Goal: Task Accomplishment & Management: Manage account settings

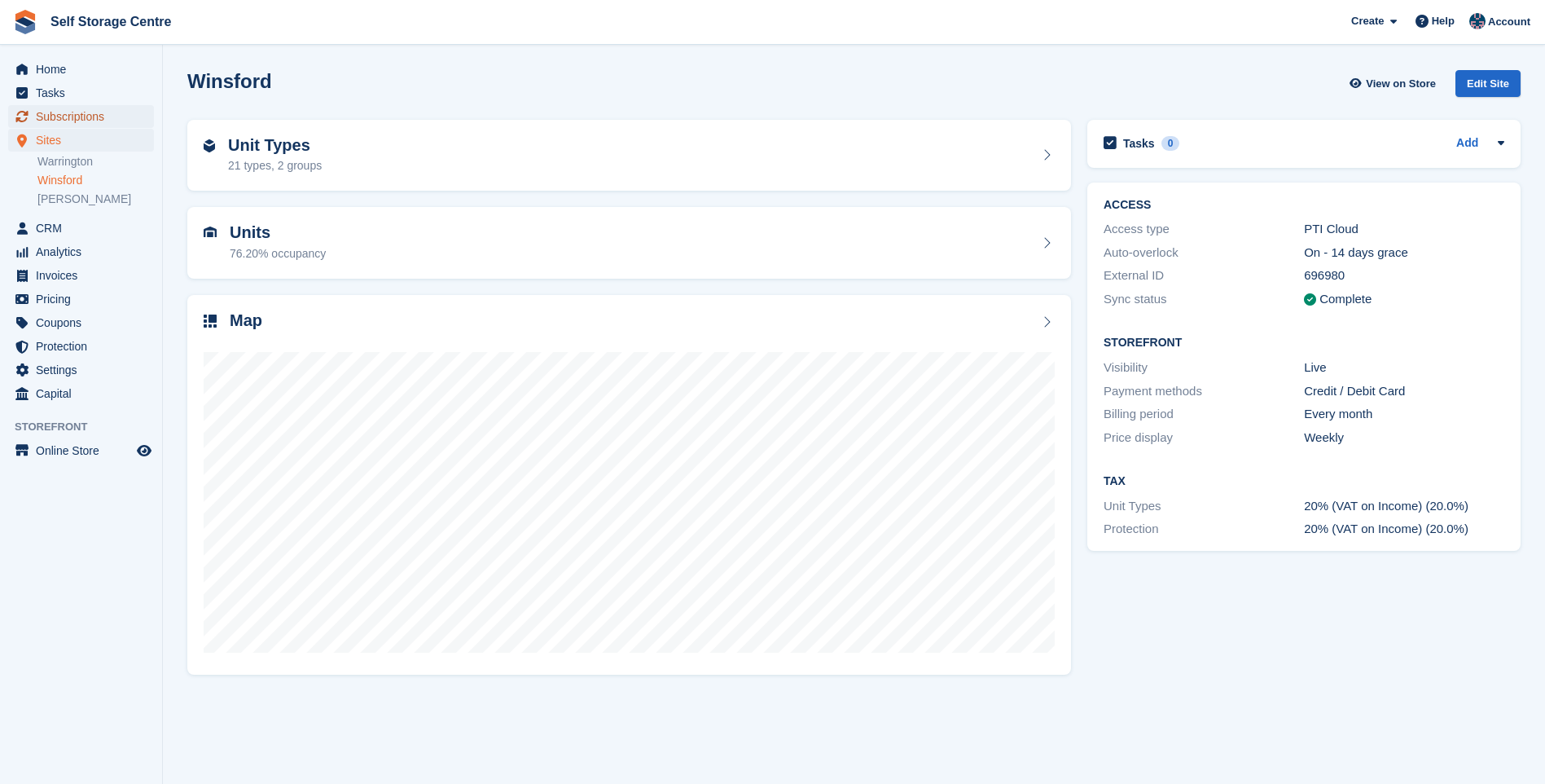
click at [61, 114] on span "Subscriptions" at bounding box center [84, 116] width 98 height 23
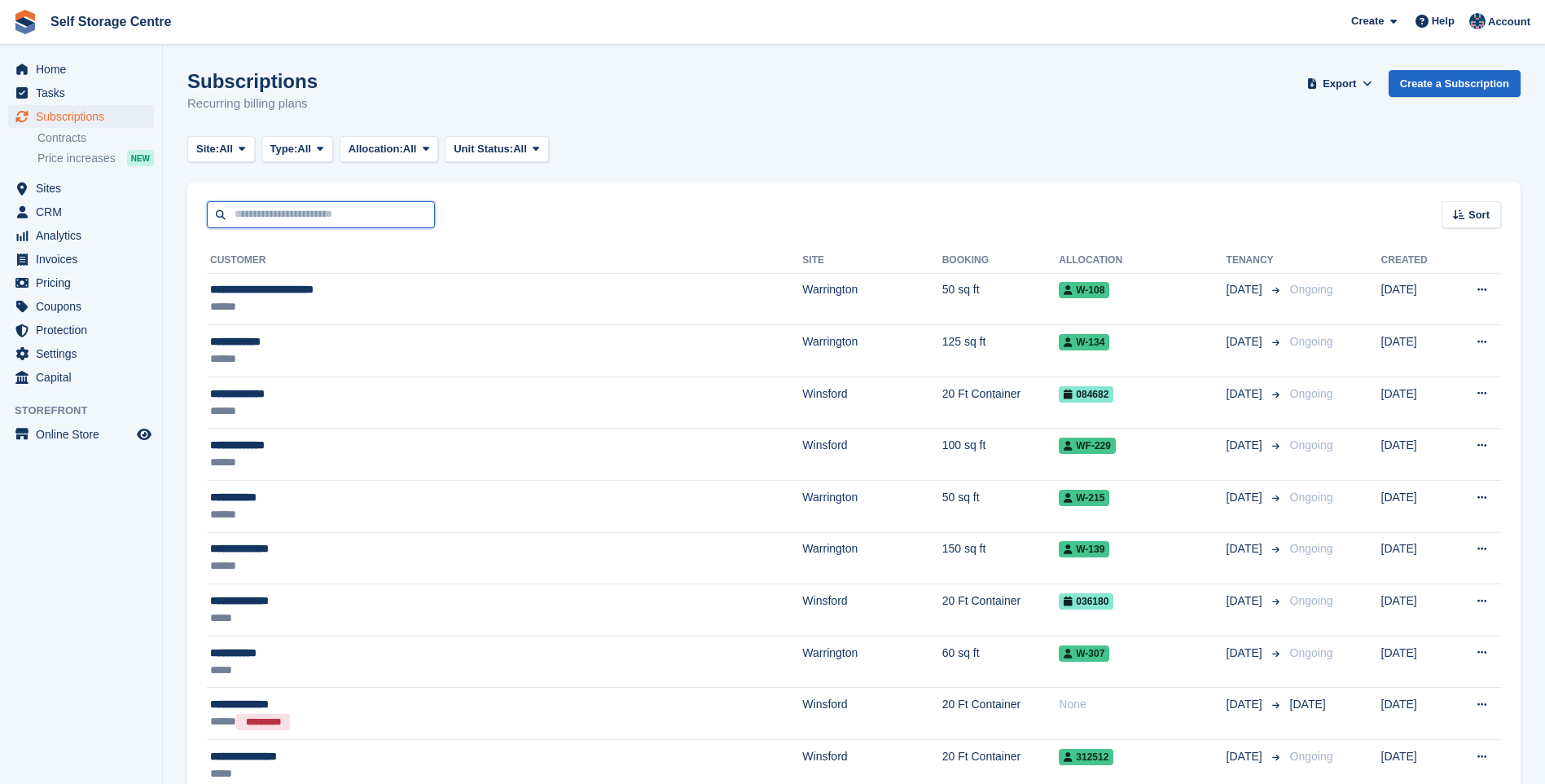
click at [269, 206] on input "text" at bounding box center [321, 215] width 228 height 27
type input "*******"
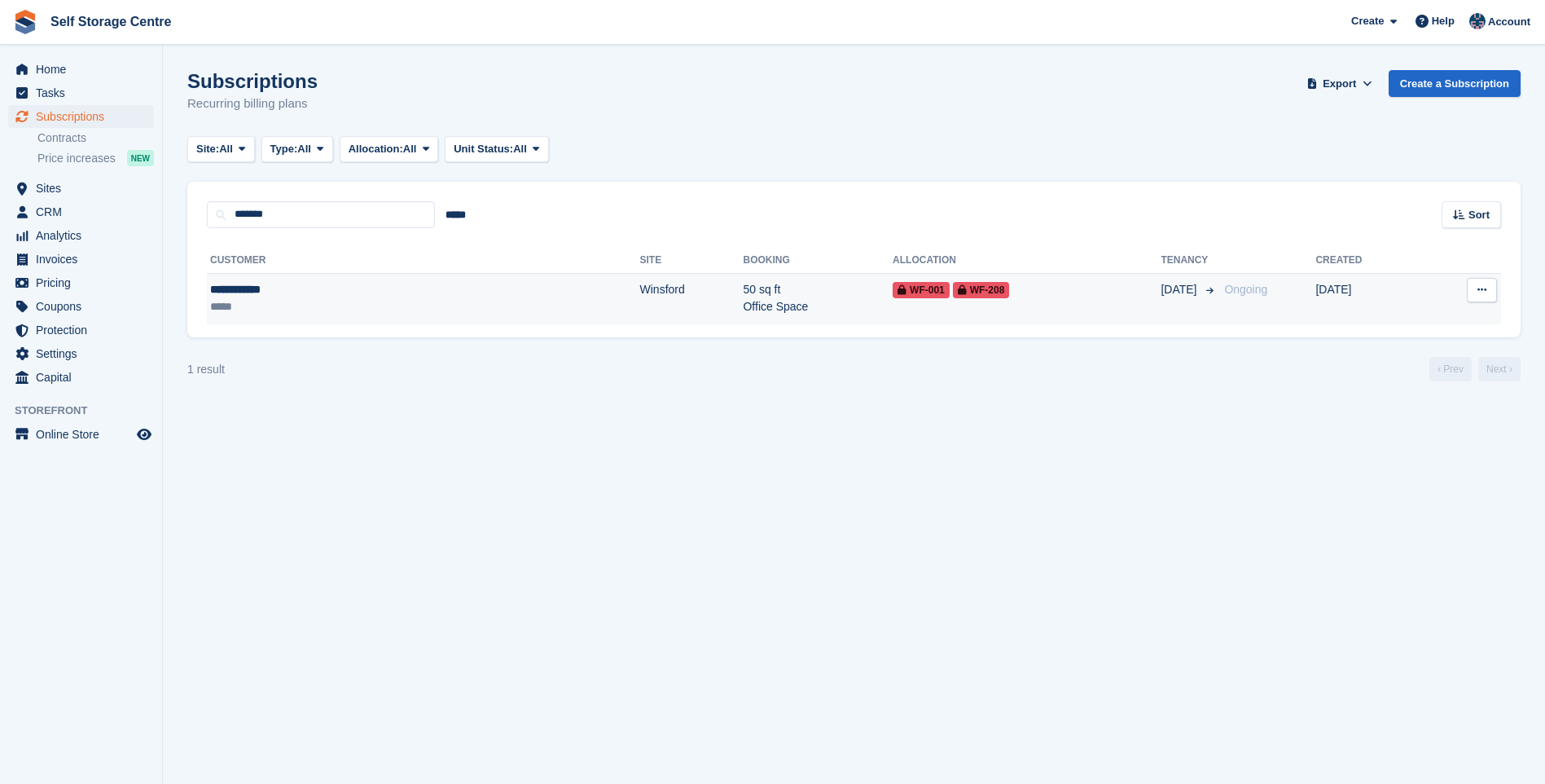
click at [244, 293] on div "**********" at bounding box center [302, 289] width 185 height 17
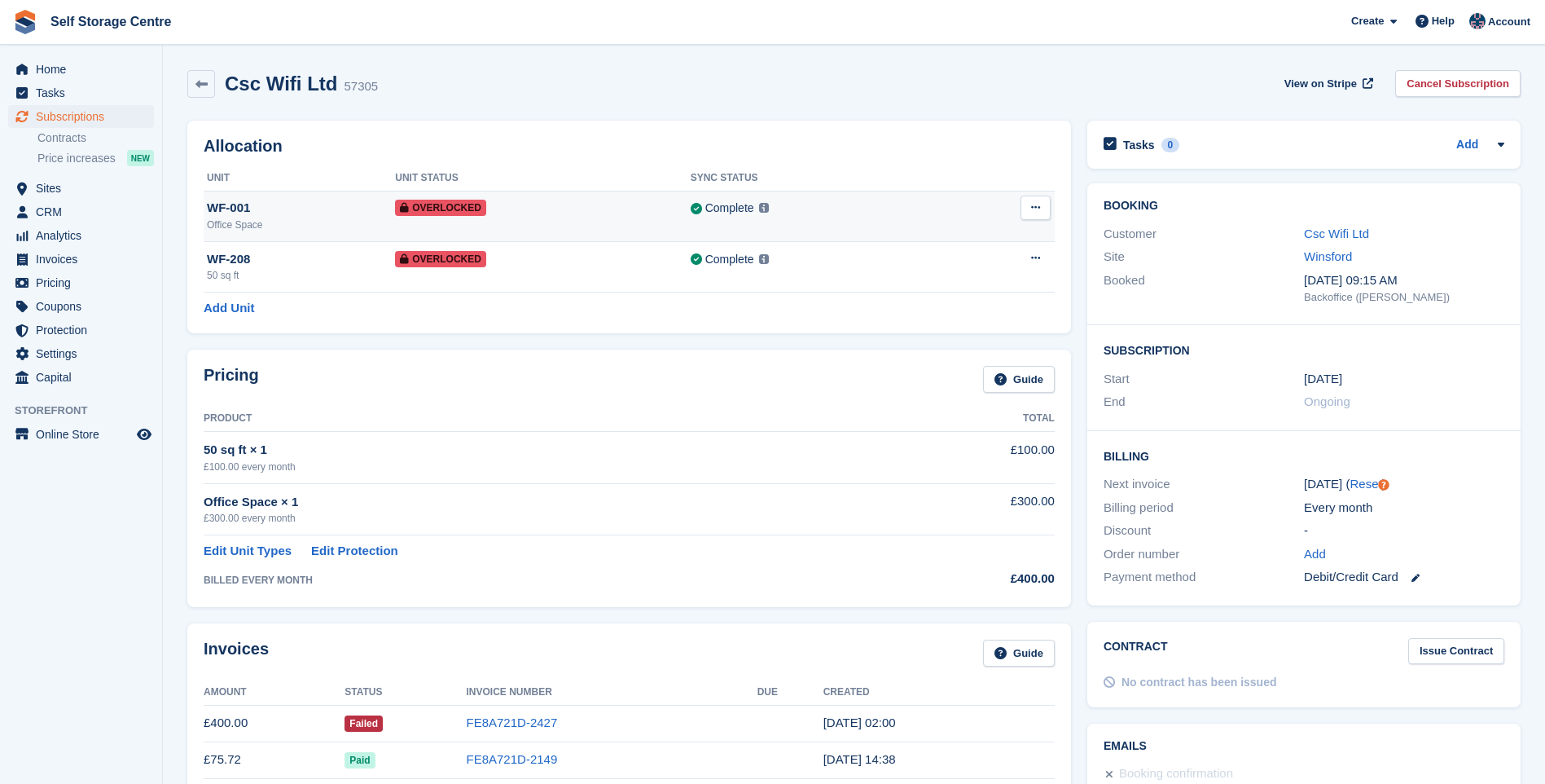
click at [1031, 200] on button at bounding box center [1035, 207] width 30 height 25
click at [978, 238] on p "Remove Overlock" at bounding box center [973, 239] width 142 height 21
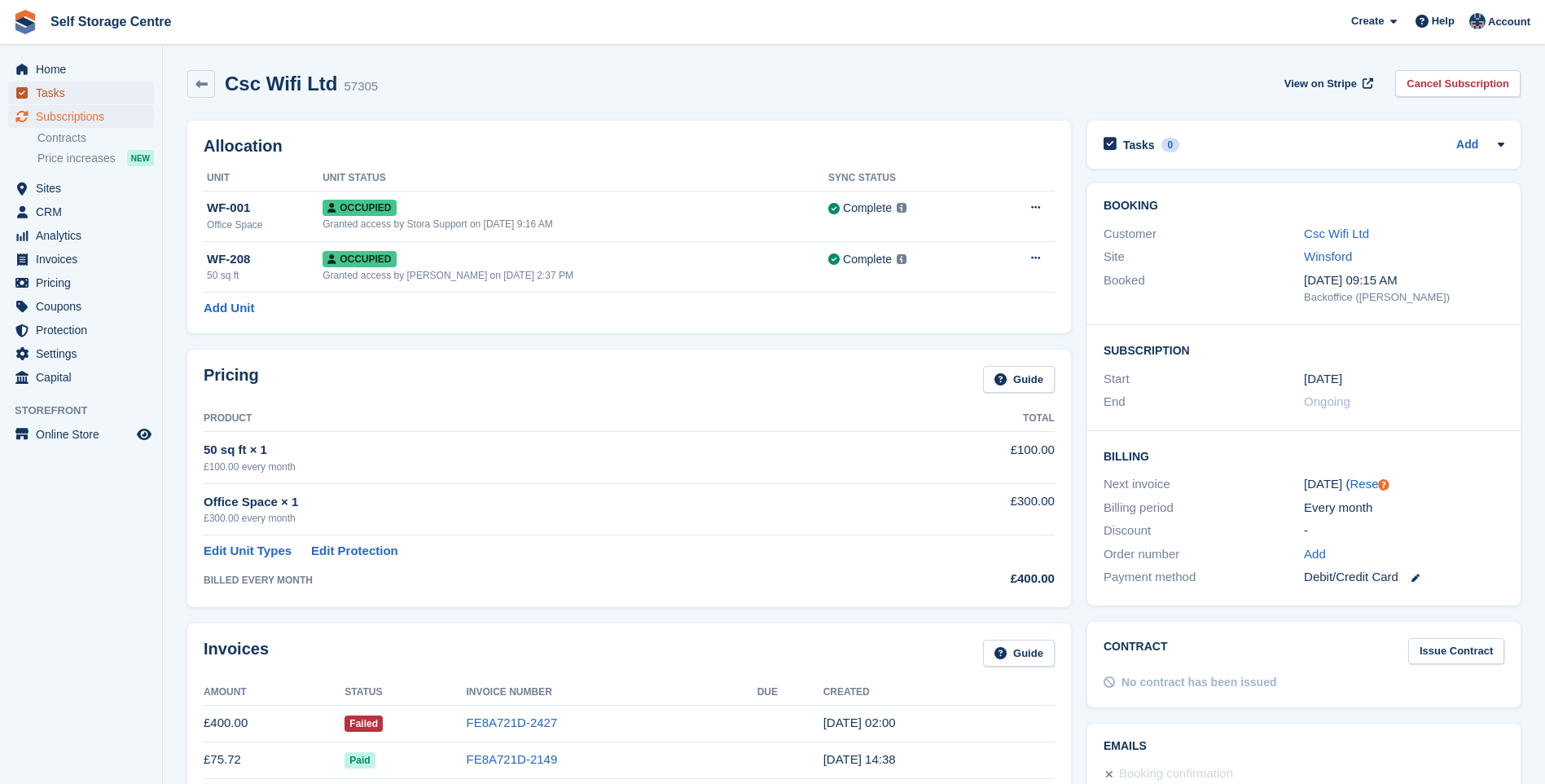
click at [55, 94] on span "Tasks" at bounding box center [84, 92] width 98 height 23
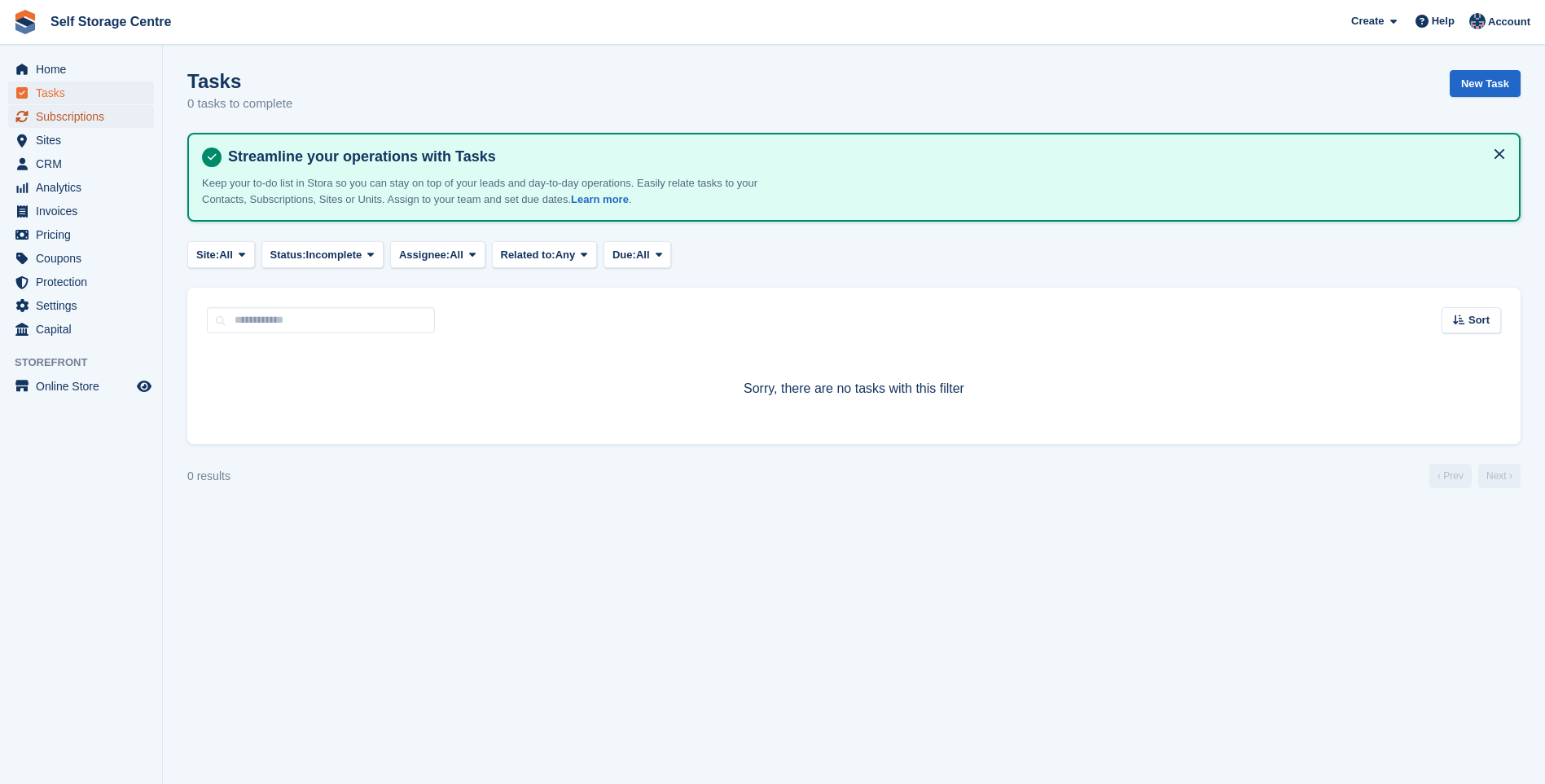
click at [55, 117] on span "Subscriptions" at bounding box center [84, 116] width 98 height 23
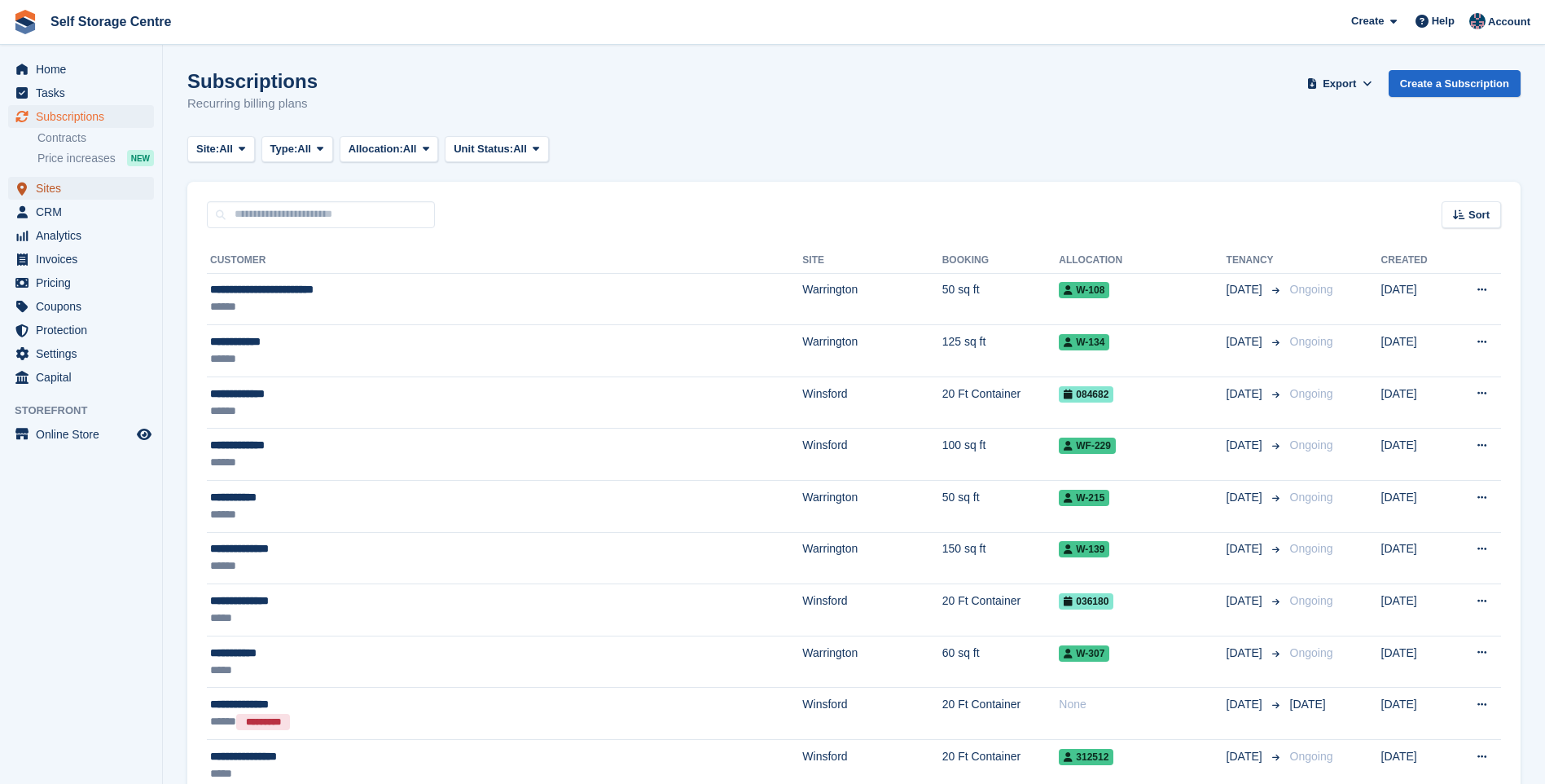
click at [52, 193] on span "Sites" at bounding box center [84, 188] width 98 height 23
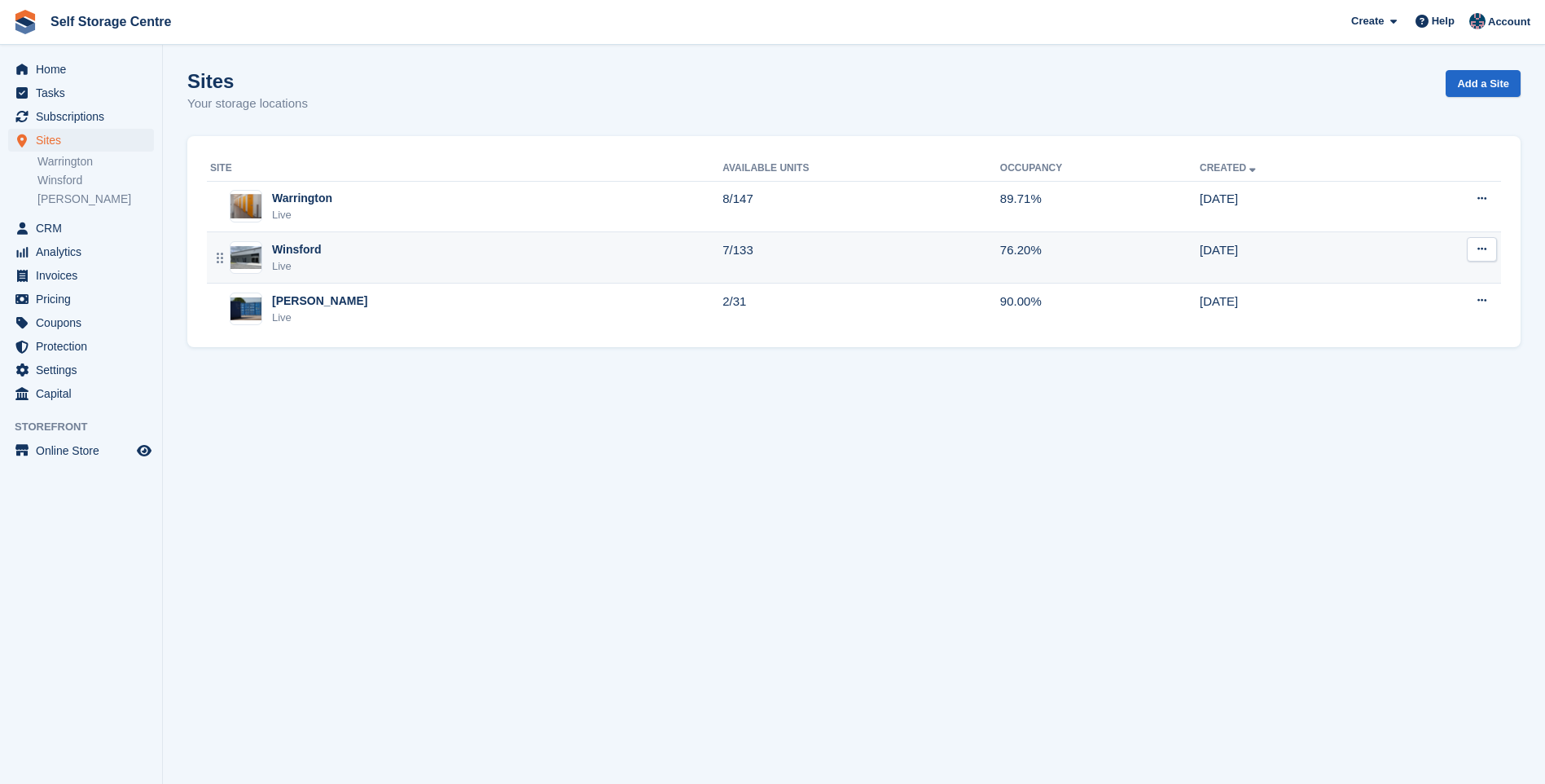
click at [333, 260] on div "Winsford Live" at bounding box center [466, 258] width 513 height 33
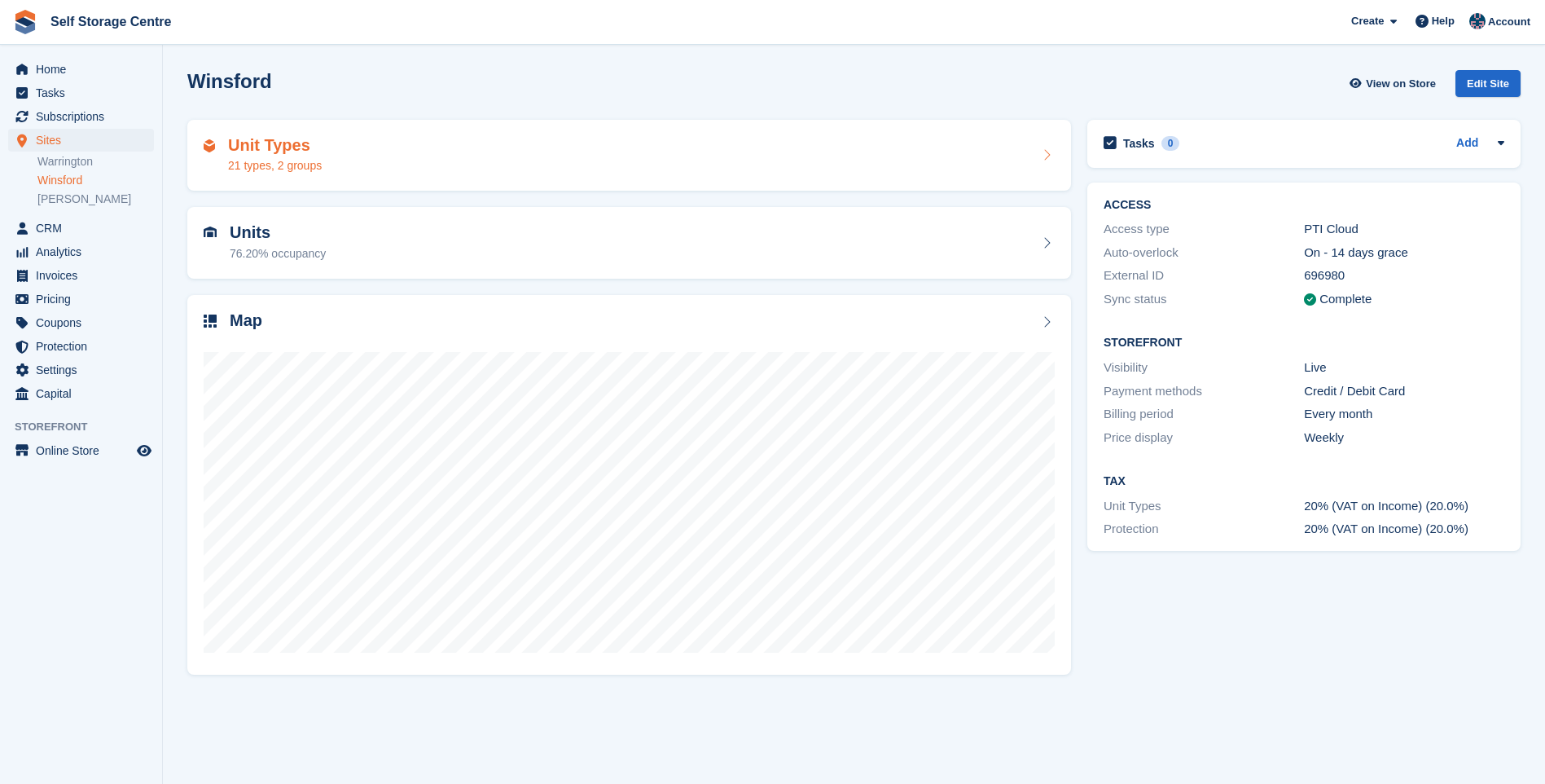
click at [370, 158] on div "Unit Types 21 types, 2 groups" at bounding box center [630, 155] width 851 height 39
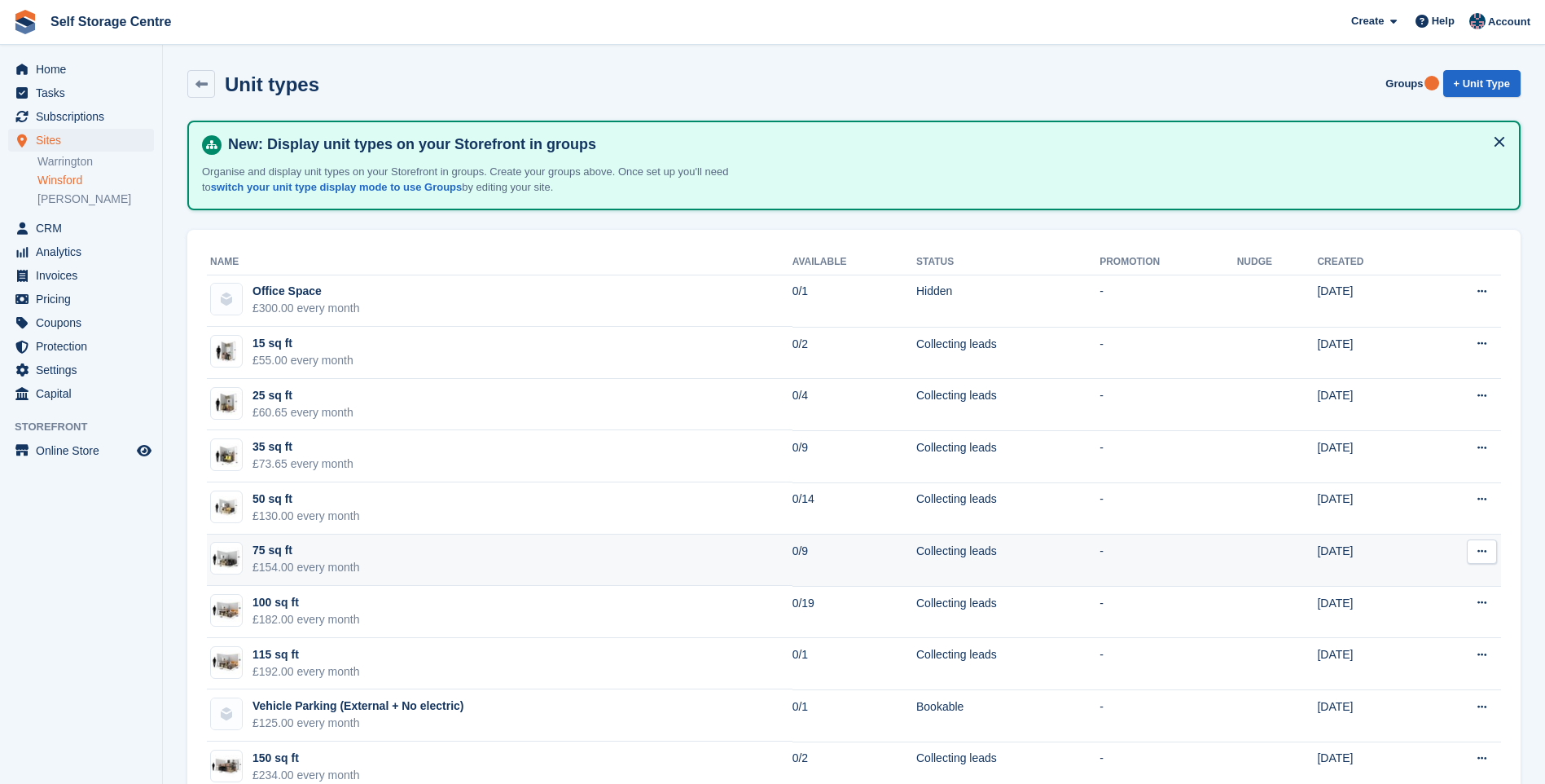
scroll to position [244, 0]
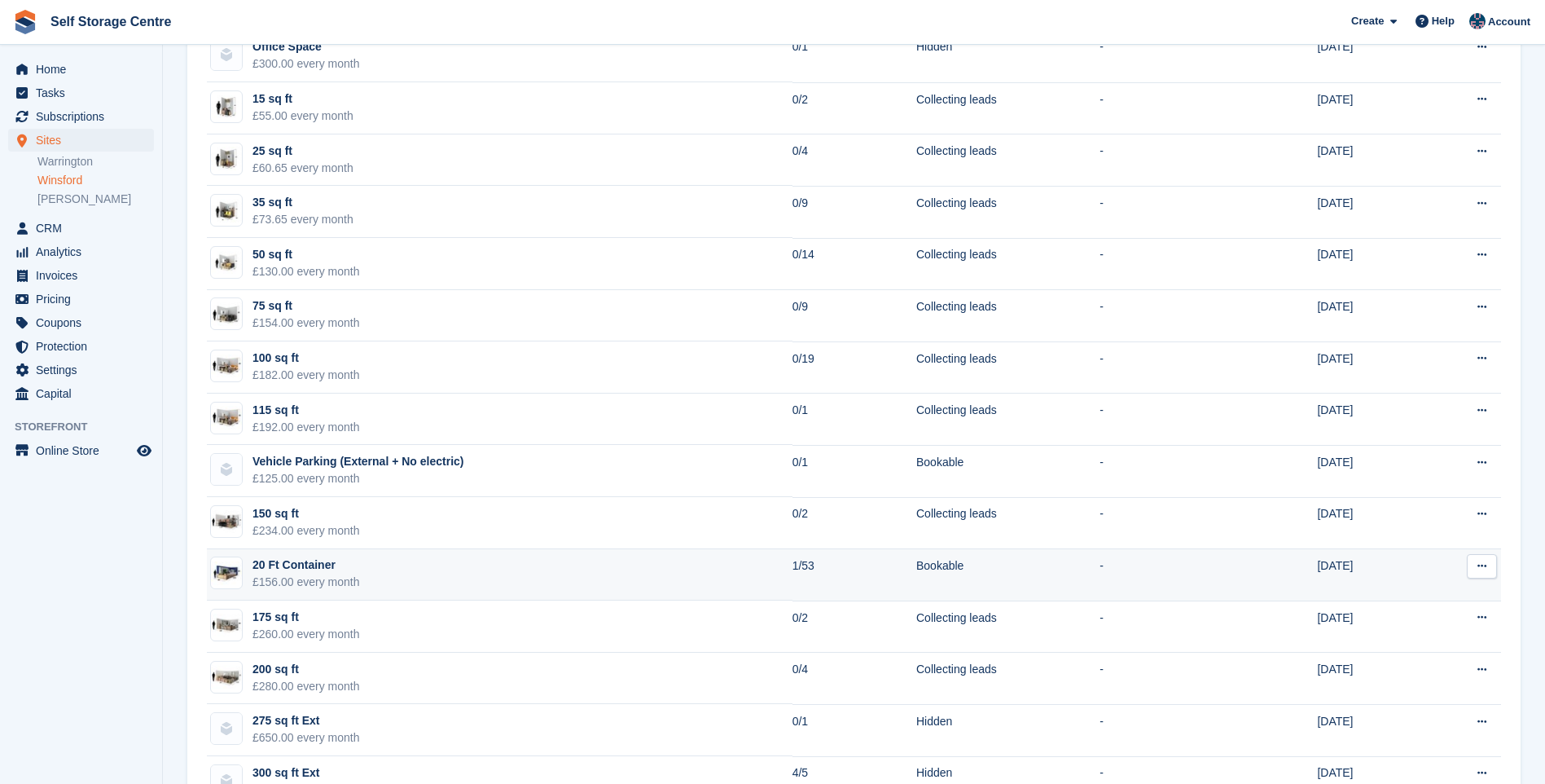
click at [572, 578] on td "20 Ft Container £156.00 every month" at bounding box center [500, 575] width 586 height 52
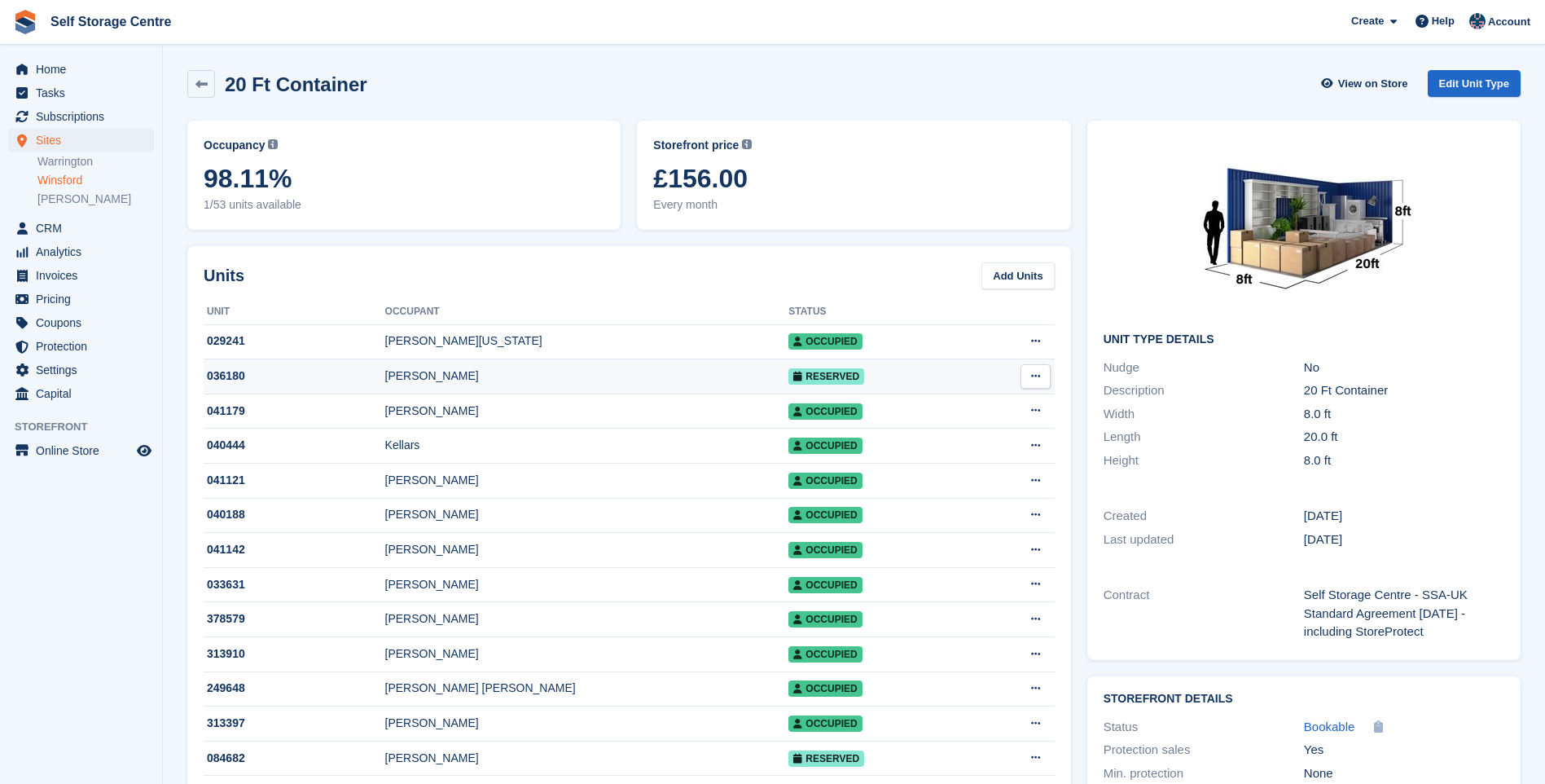
click at [642, 378] on div "[PERSON_NAME]" at bounding box center [588, 376] width 404 height 17
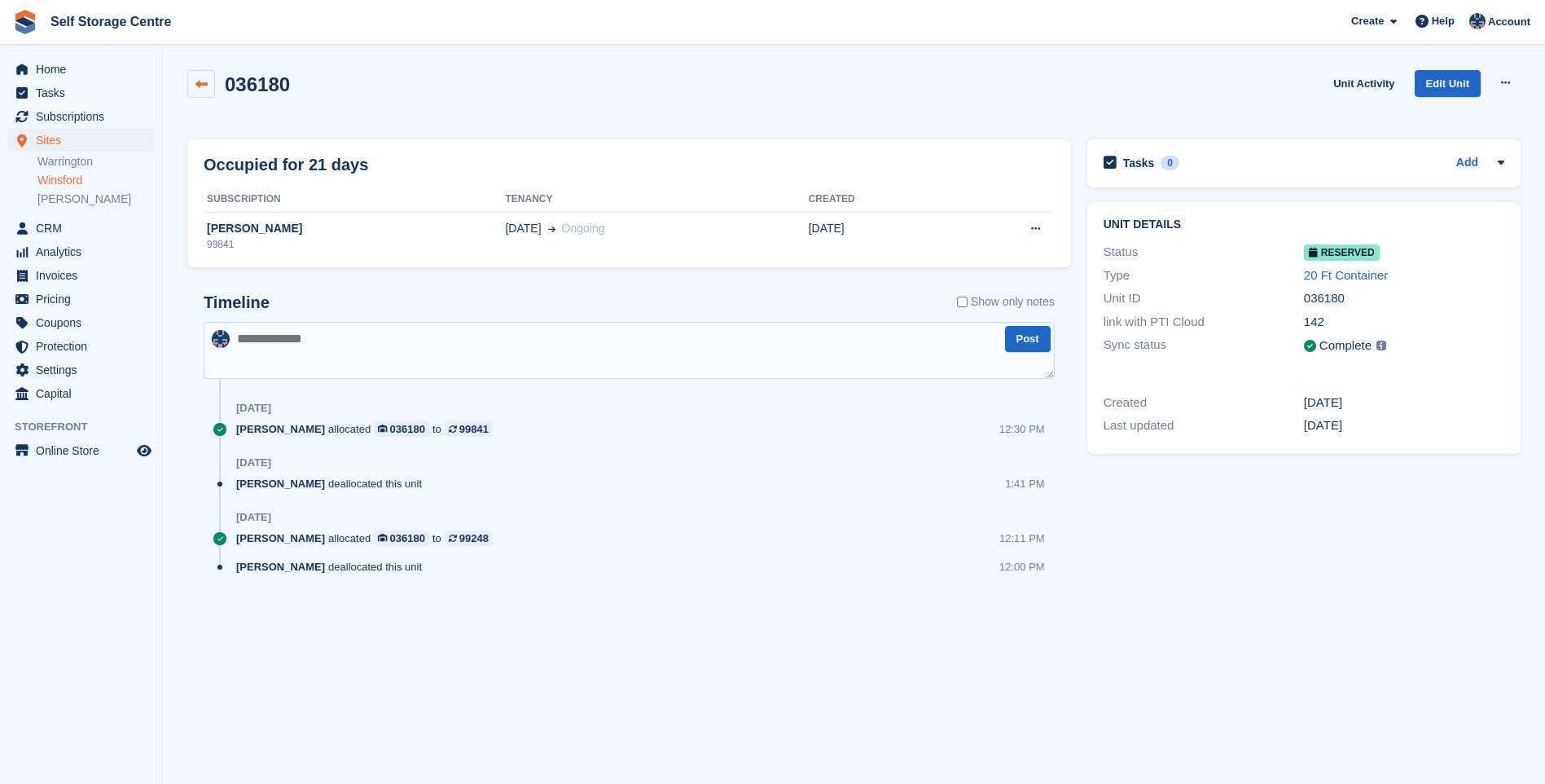
click at [200, 81] on icon at bounding box center [201, 84] width 12 height 12
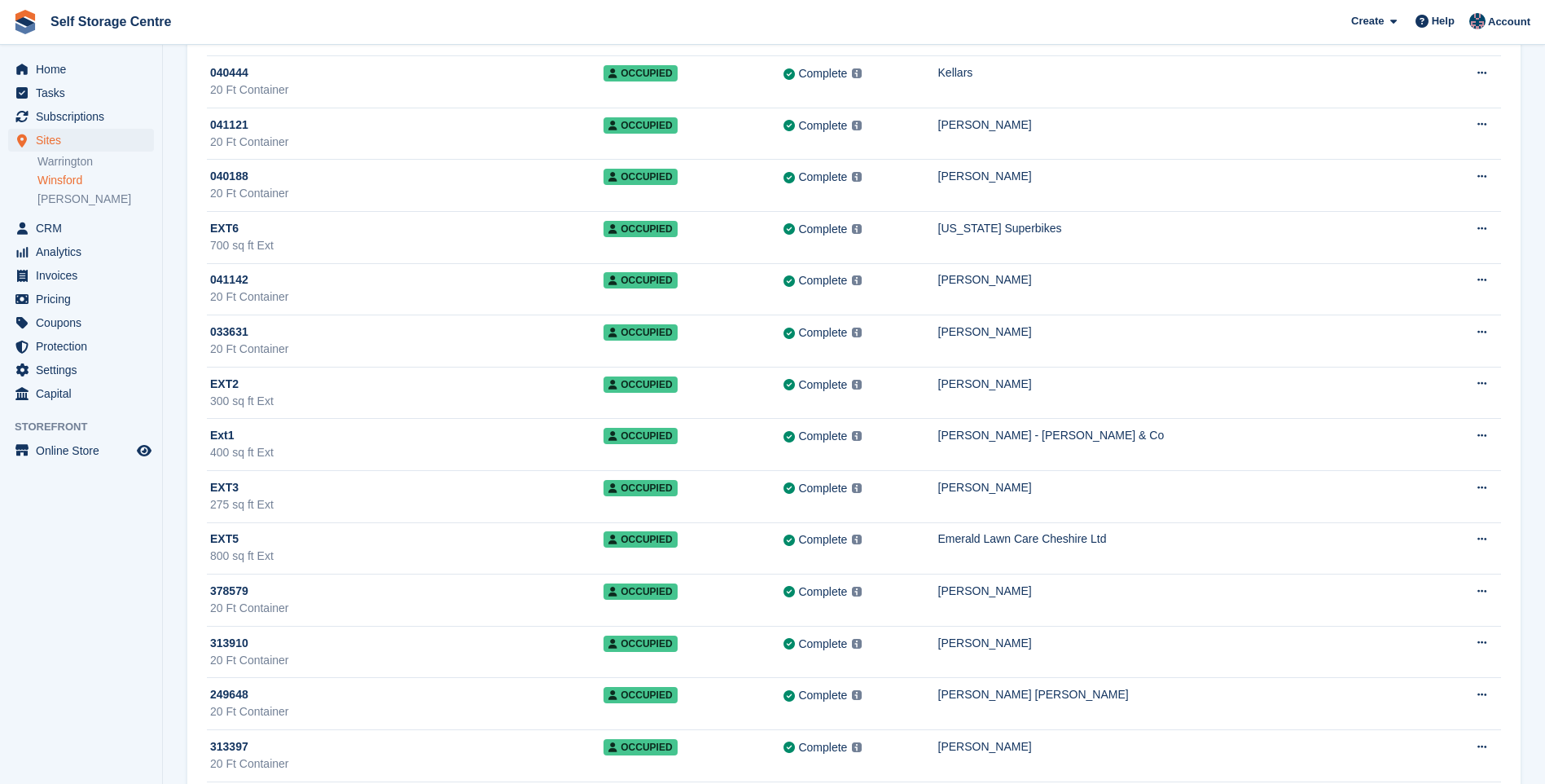
scroll to position [2444, 0]
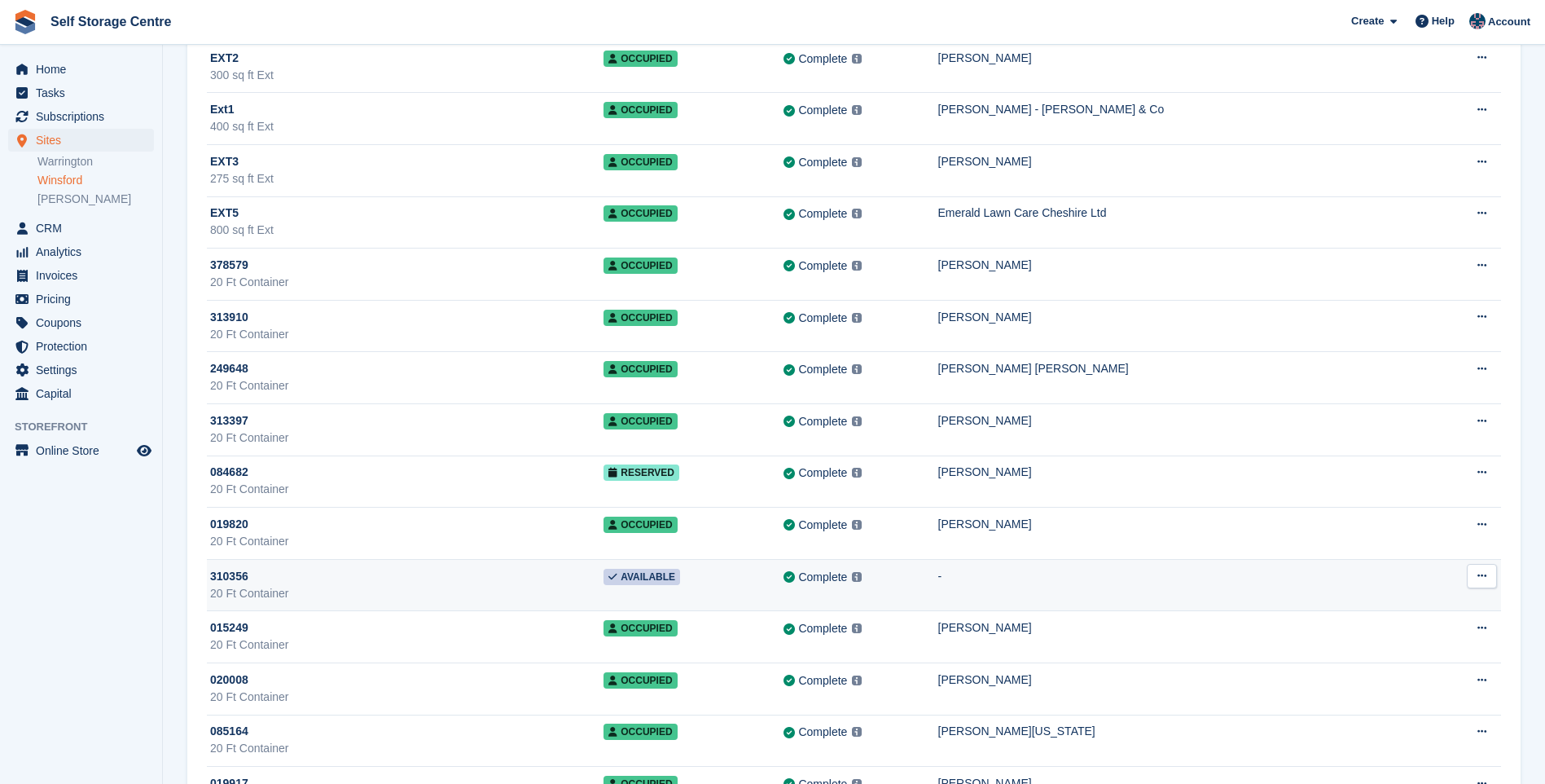
click at [475, 568] on div "310356" at bounding box center [406, 577] width 393 height 17
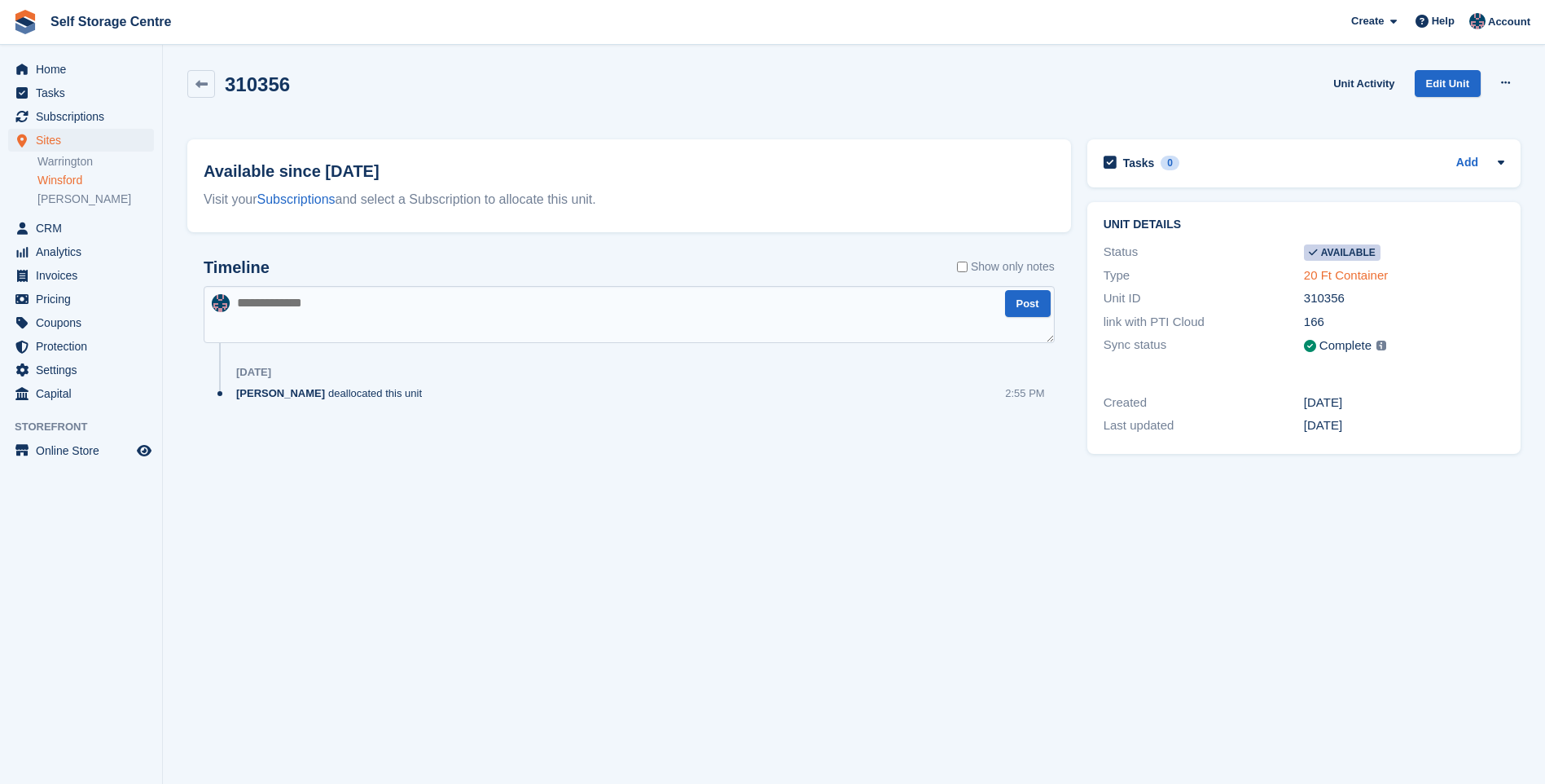
click at [1373, 272] on link "20 Ft Container" at bounding box center [1346, 275] width 84 height 14
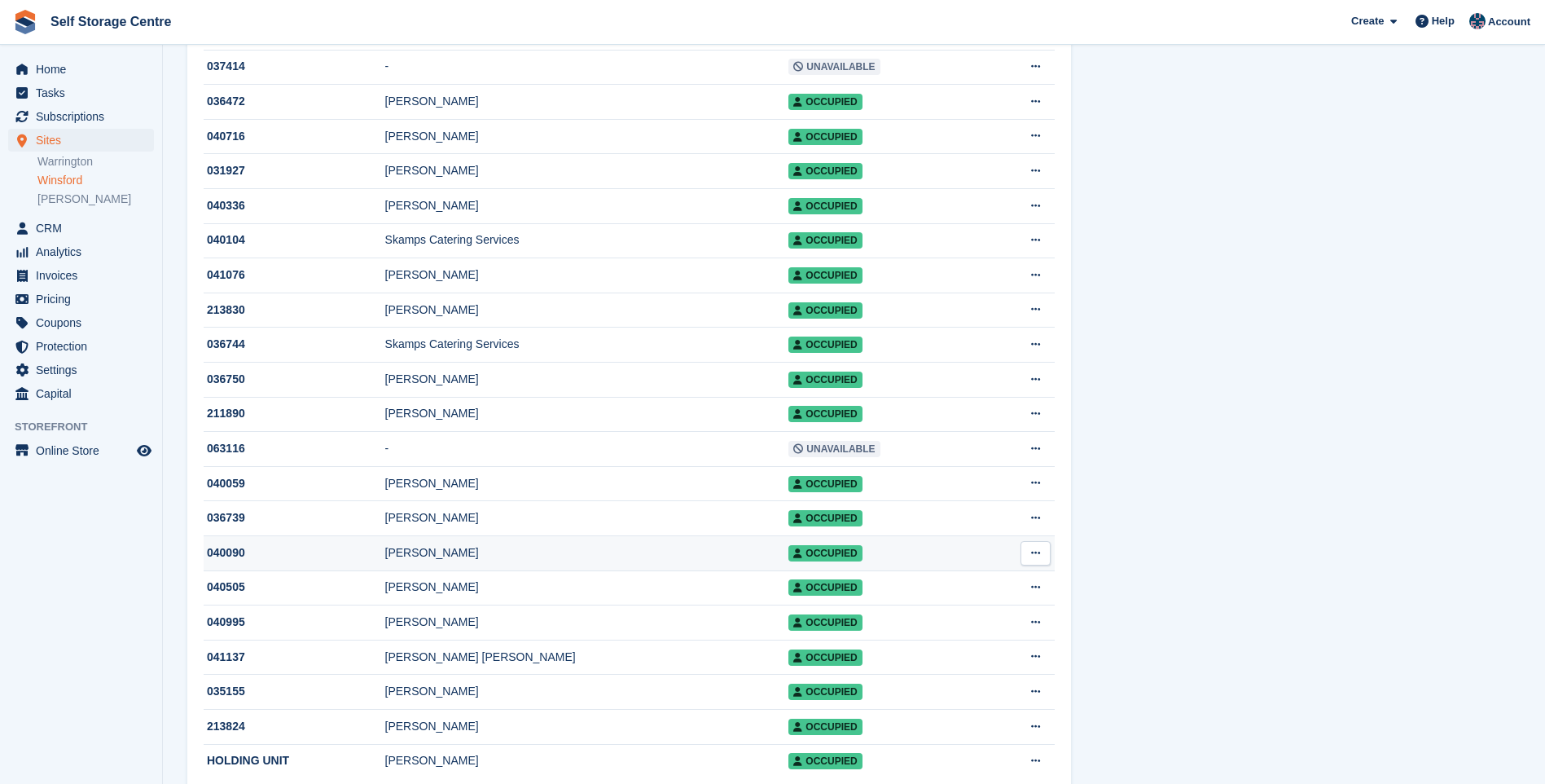
scroll to position [1059, 0]
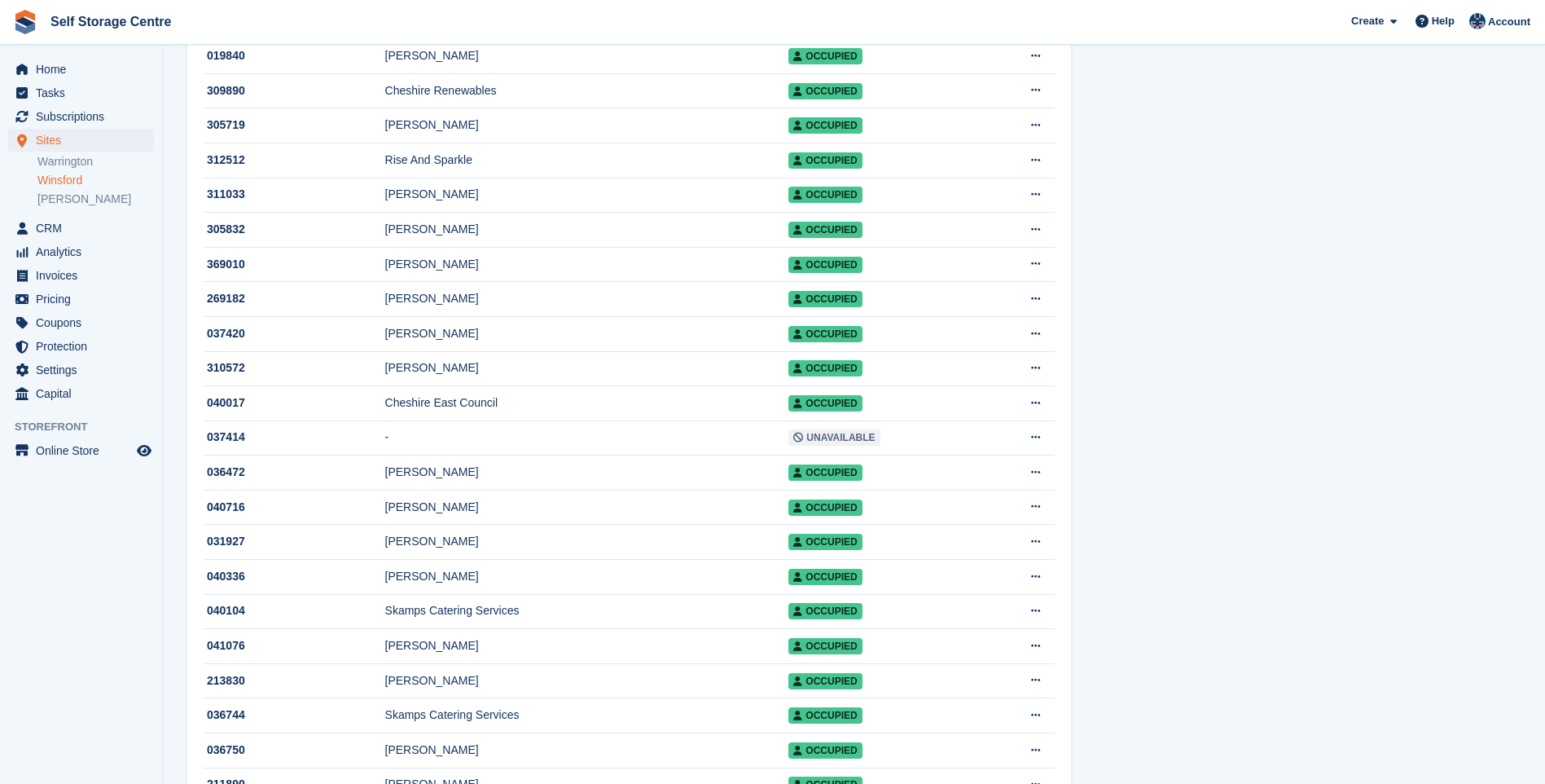
scroll to position [607, 0]
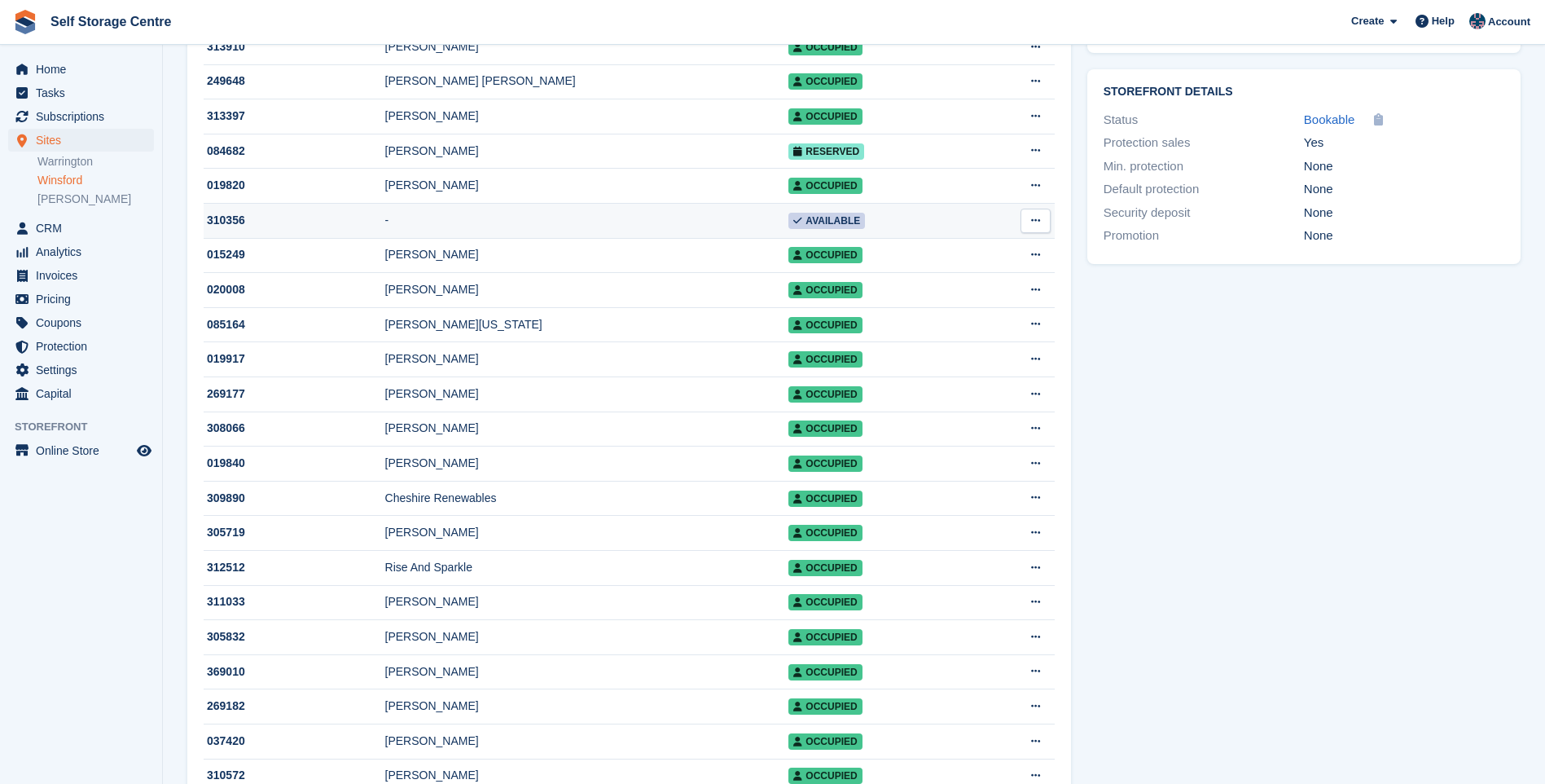
click at [494, 226] on td "-" at bounding box center [588, 221] width 404 height 35
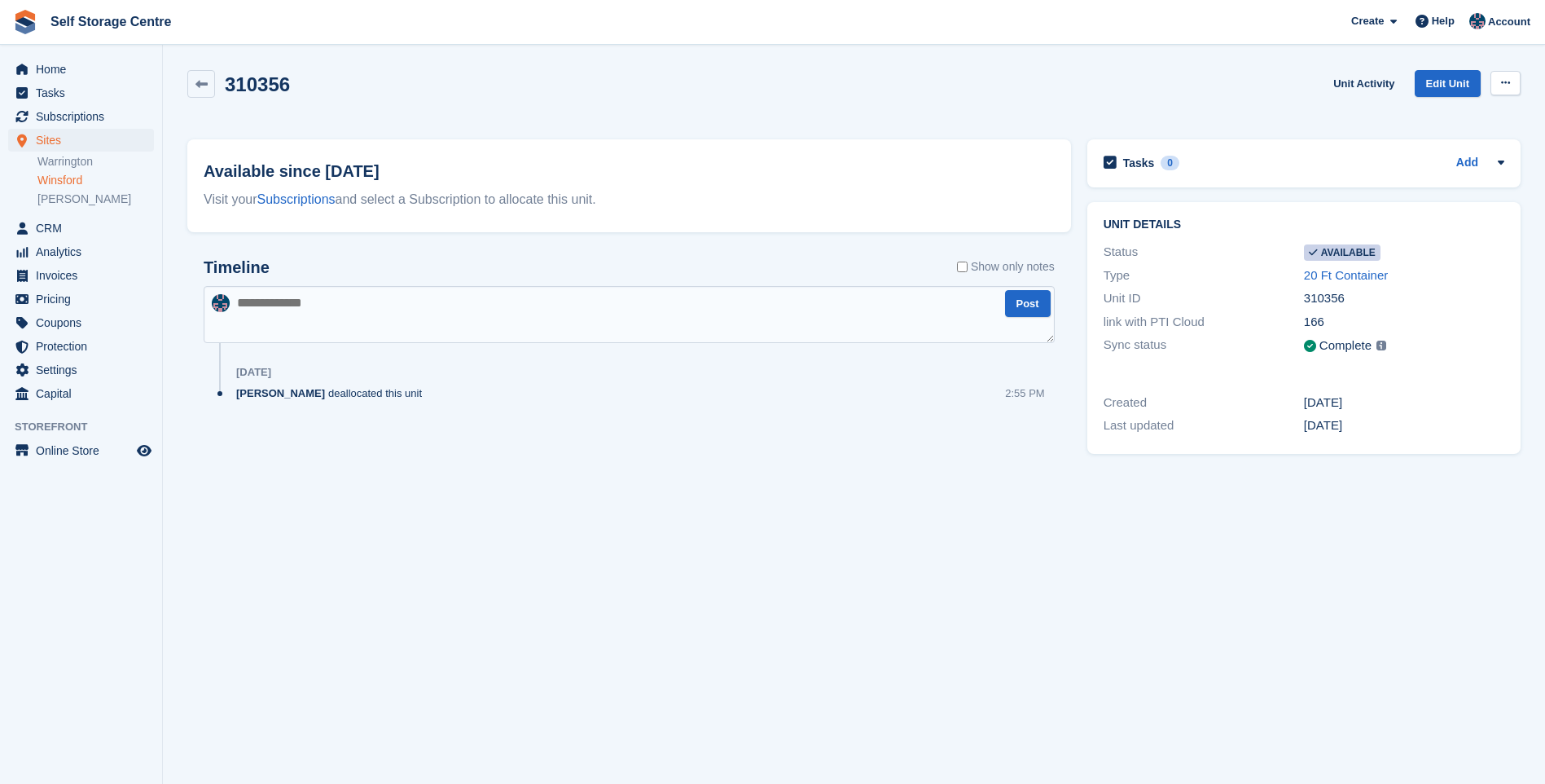
click at [1508, 76] on button at bounding box center [1505, 83] width 30 height 25
click at [1487, 110] on p "Make unavailable" at bounding box center [1443, 114] width 142 height 21
click at [62, 63] on span "Home" at bounding box center [84, 69] width 98 height 23
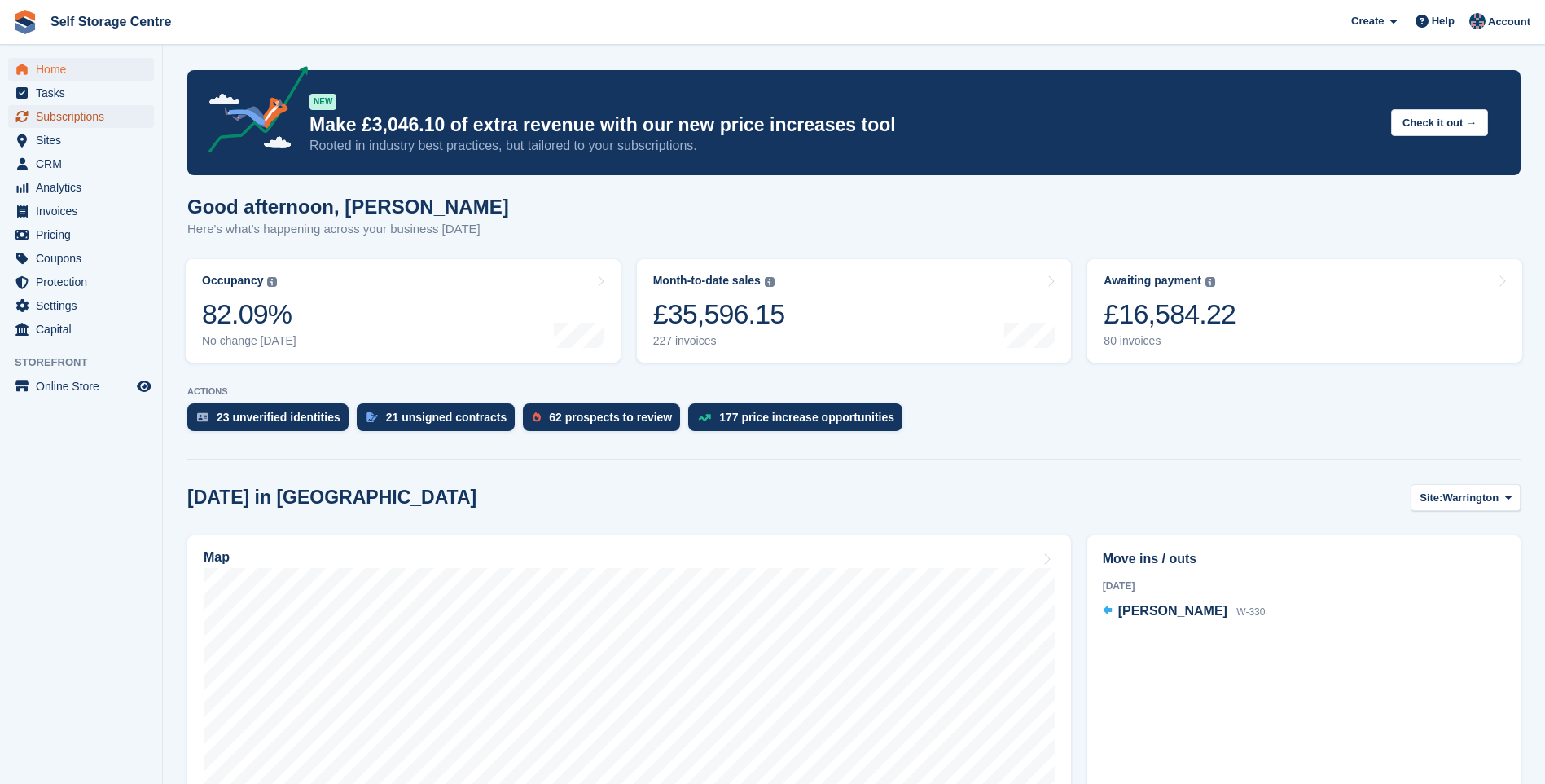
click at [109, 123] on span "Subscriptions" at bounding box center [84, 116] width 98 height 23
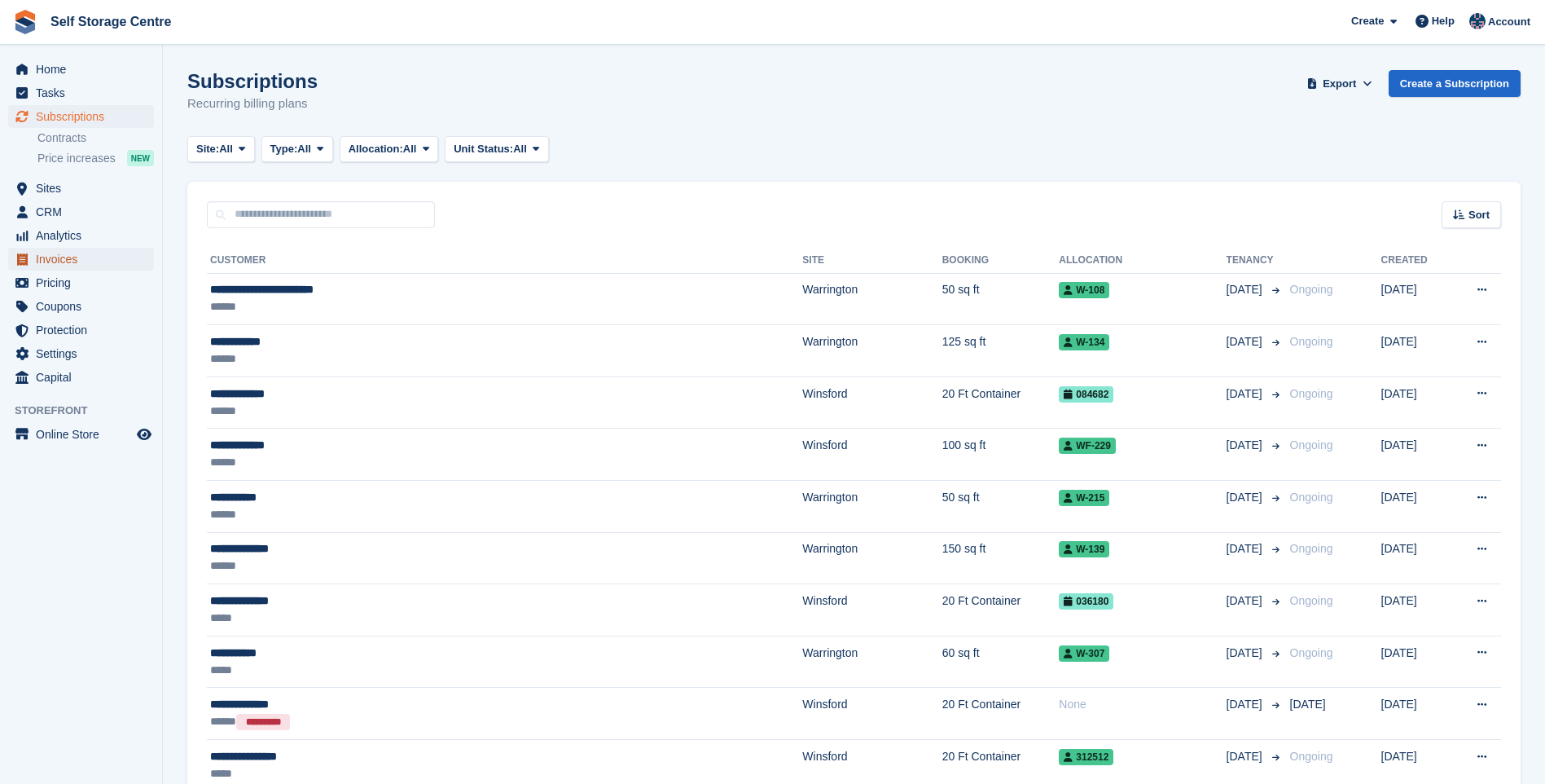
click at [84, 260] on span "Invoices" at bounding box center [84, 258] width 98 height 23
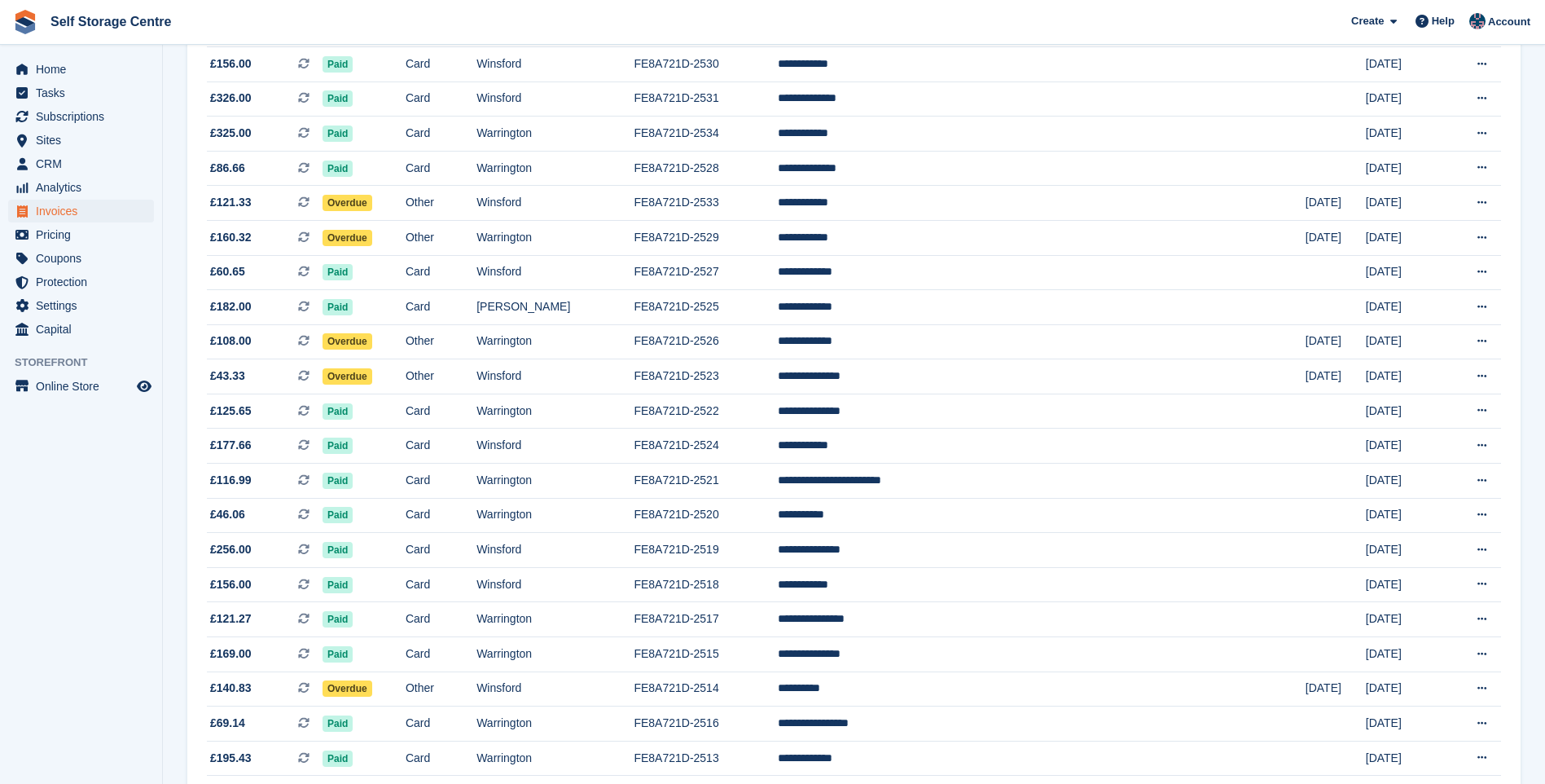
scroll to position [1305, 0]
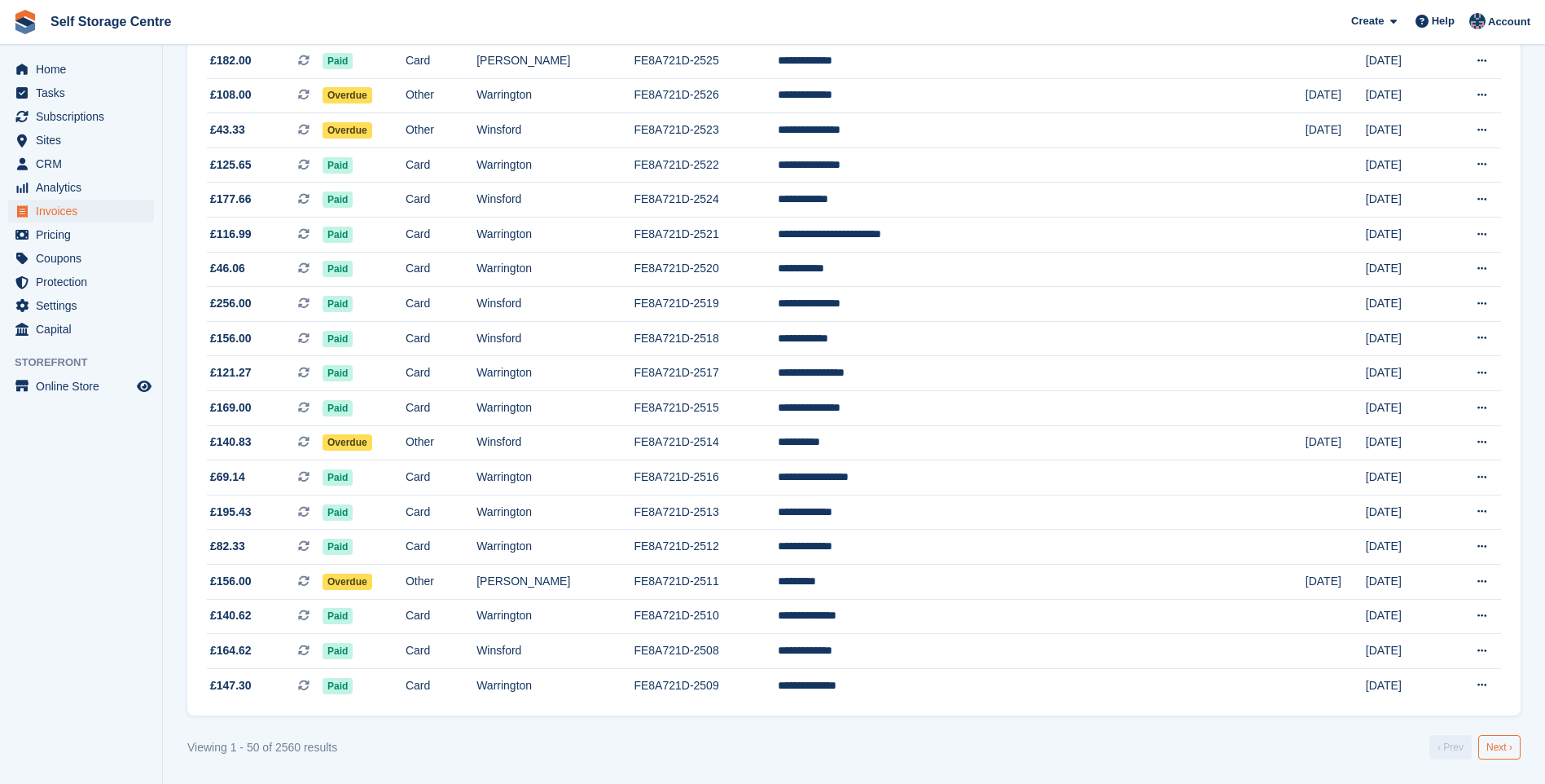
click at [1493, 748] on link "Next ›" at bounding box center [1500, 746] width 43 height 25
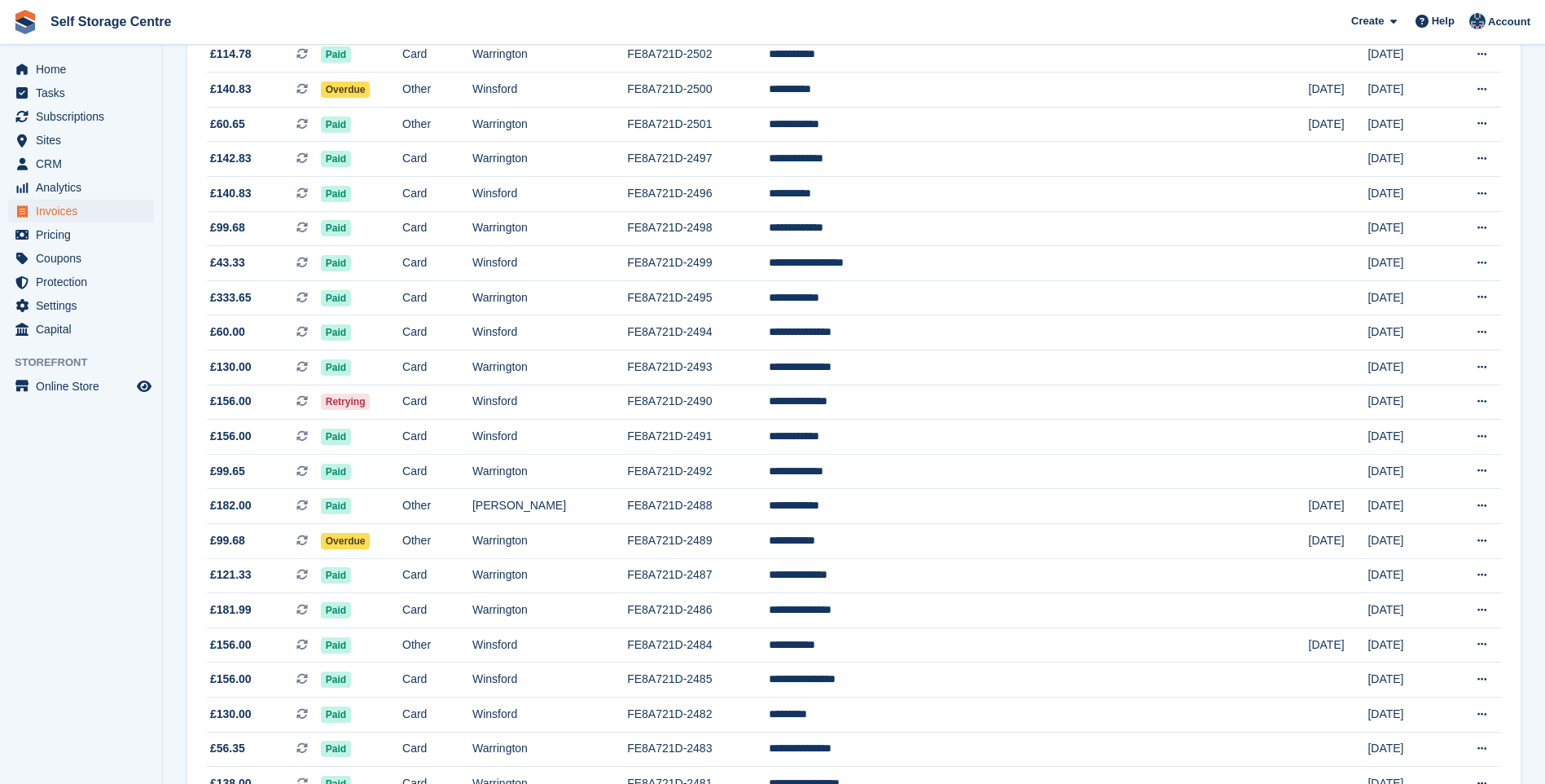
scroll to position [165, 0]
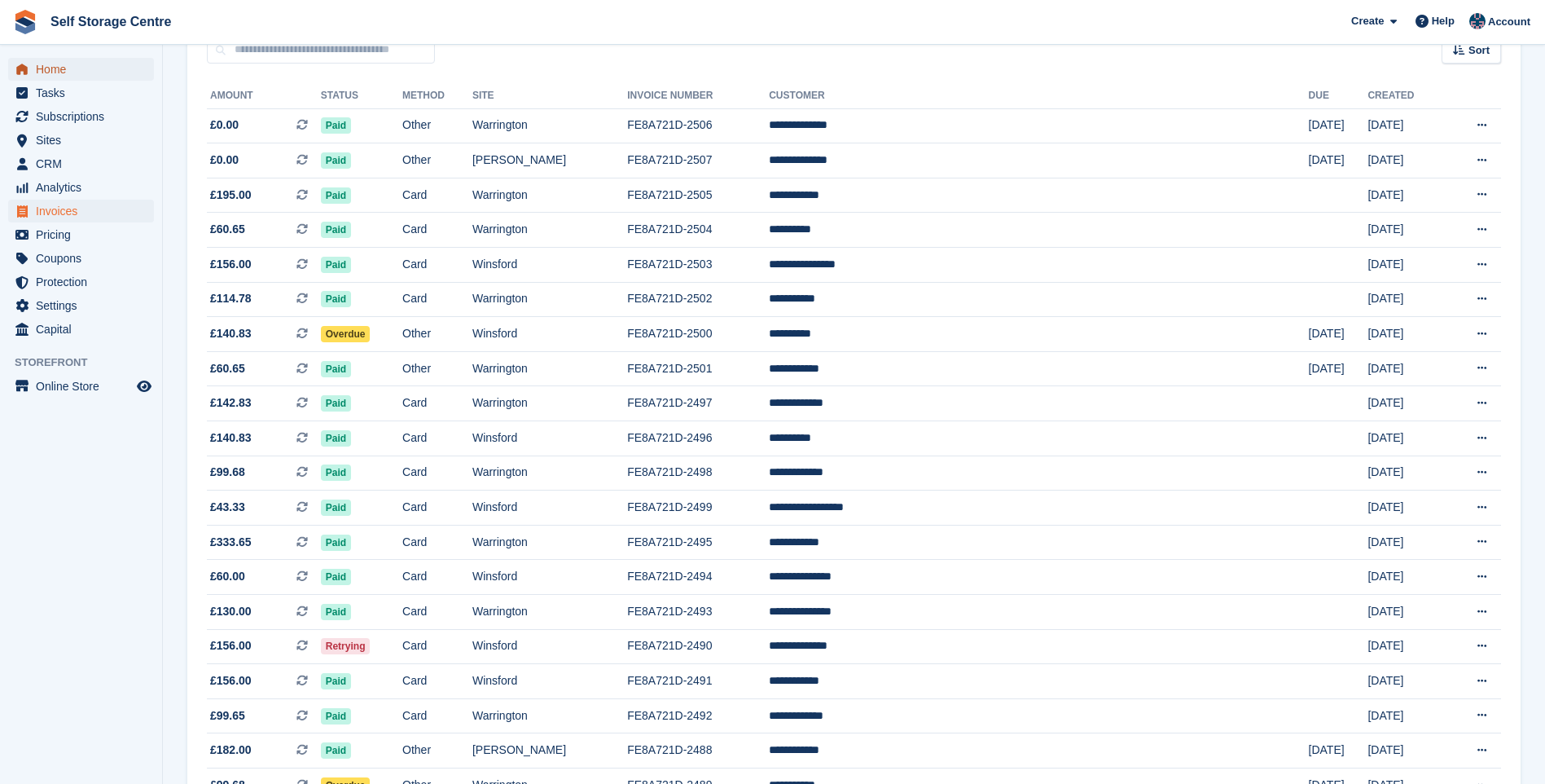
click at [53, 78] on span "Home" at bounding box center [84, 69] width 98 height 23
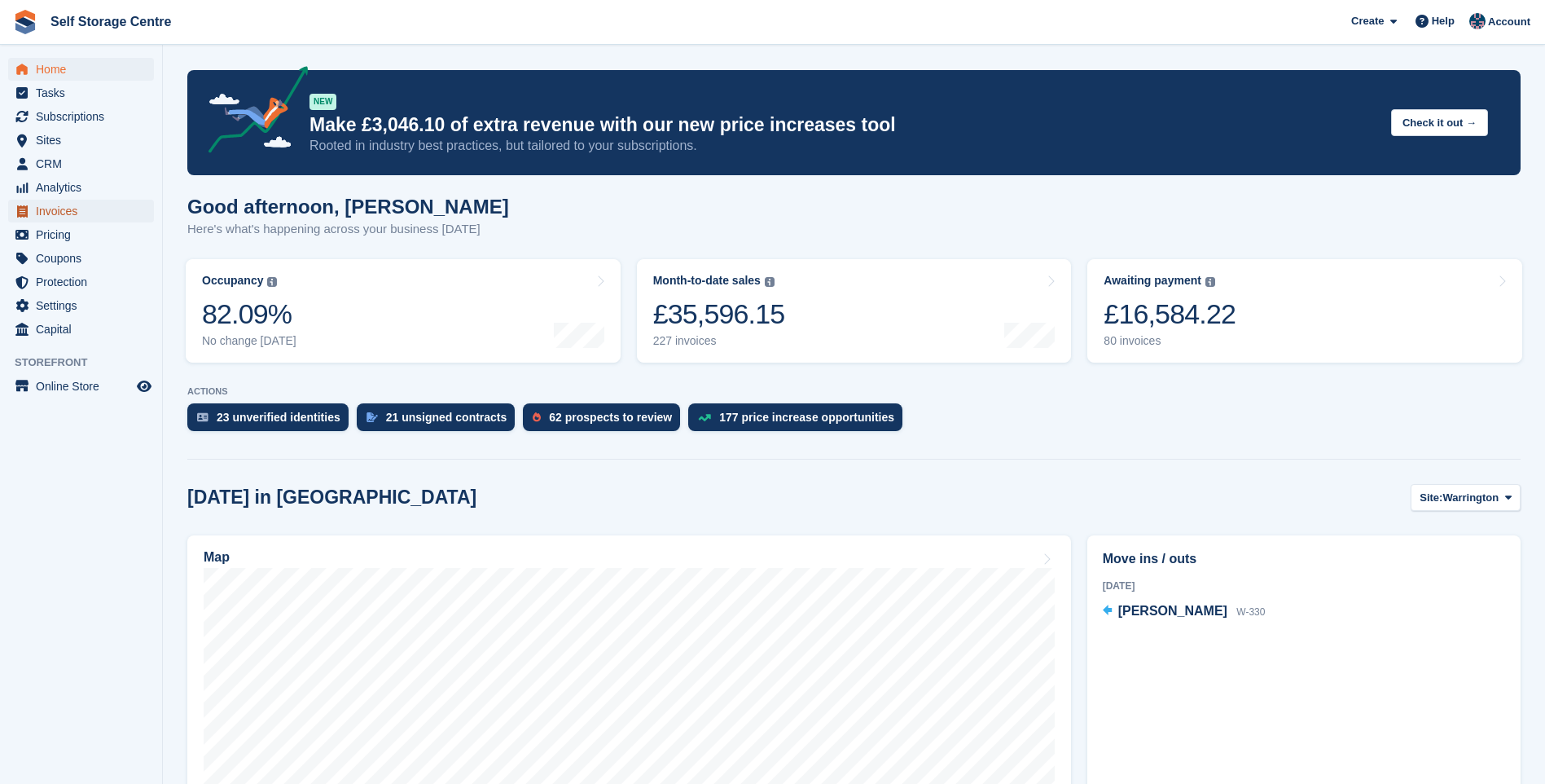
click at [81, 213] on span "Invoices" at bounding box center [84, 211] width 98 height 23
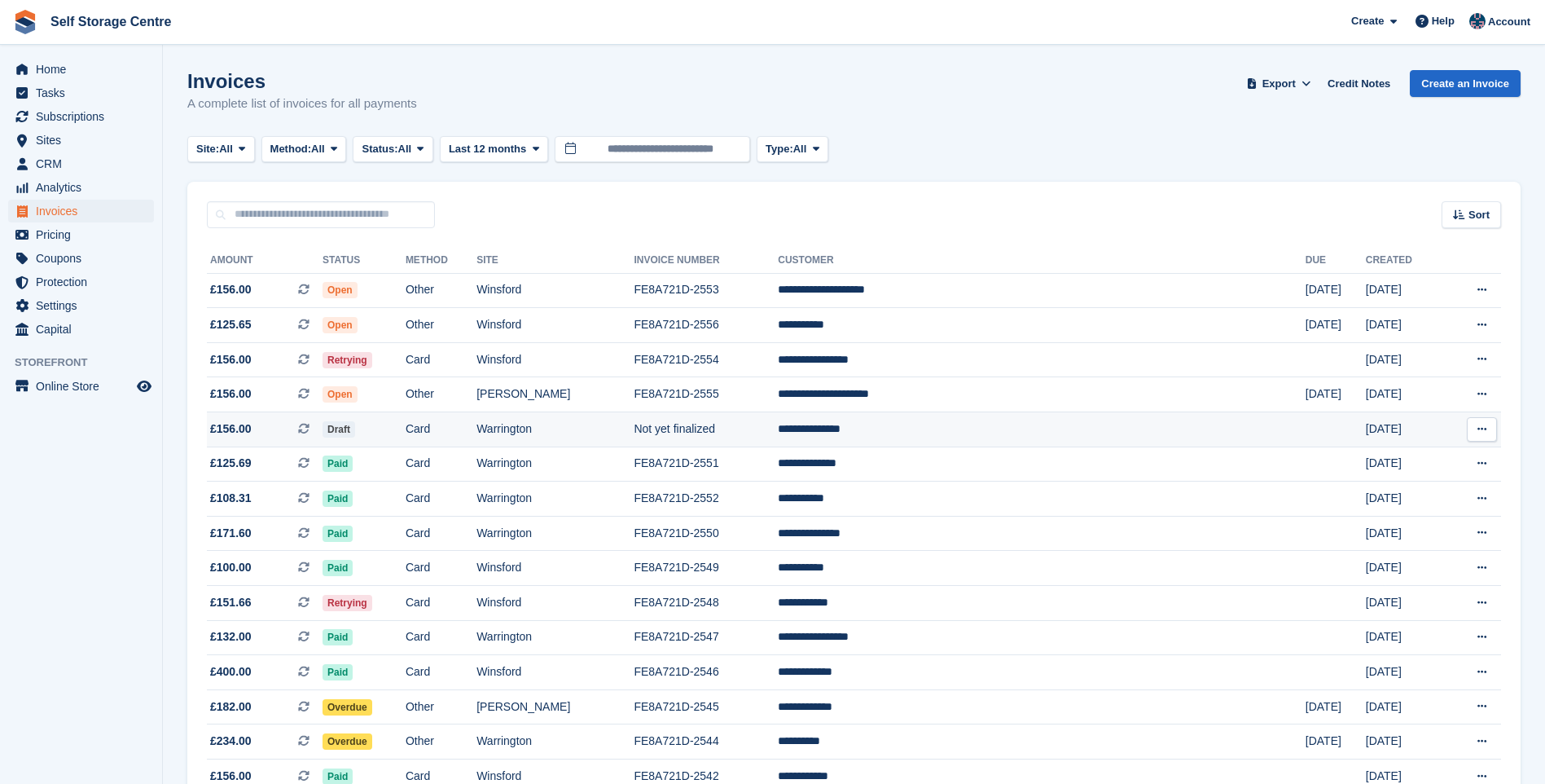
click at [406, 423] on td "Draft" at bounding box center [363, 429] width 83 height 35
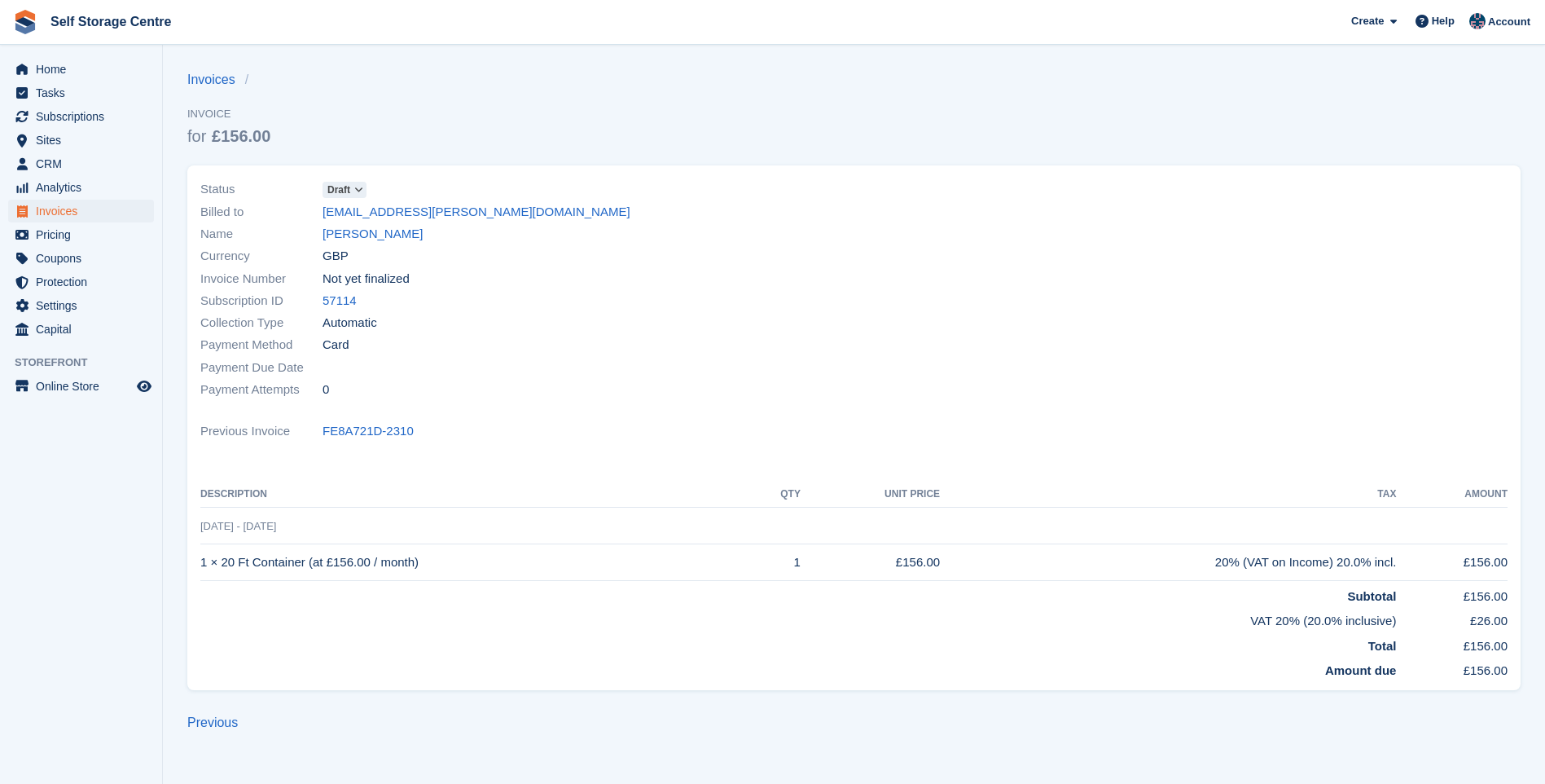
click at [351, 189] on span "Draft" at bounding box center [339, 189] width 23 height 15
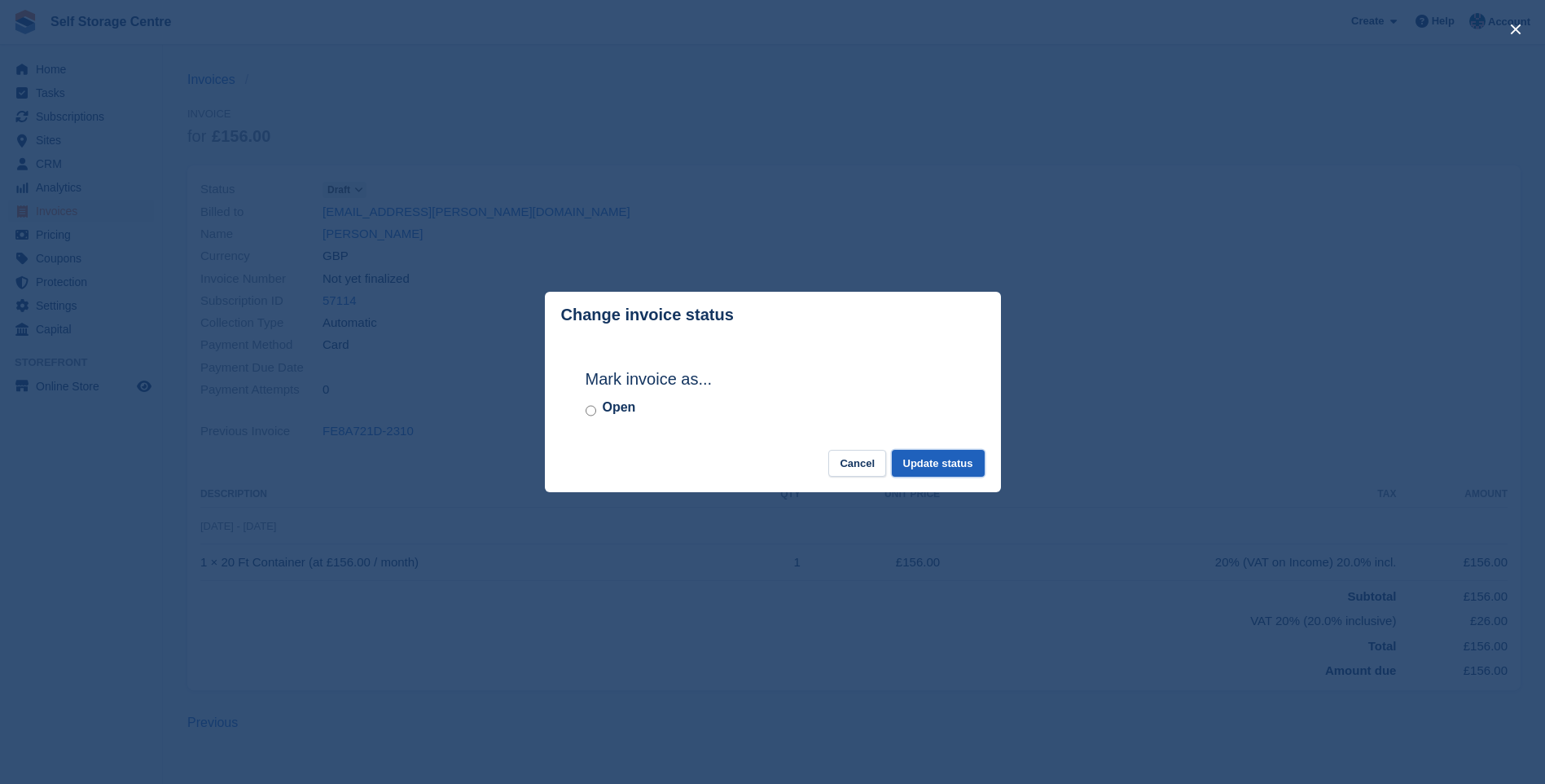
click at [926, 462] on button "Update status" at bounding box center [938, 463] width 93 height 27
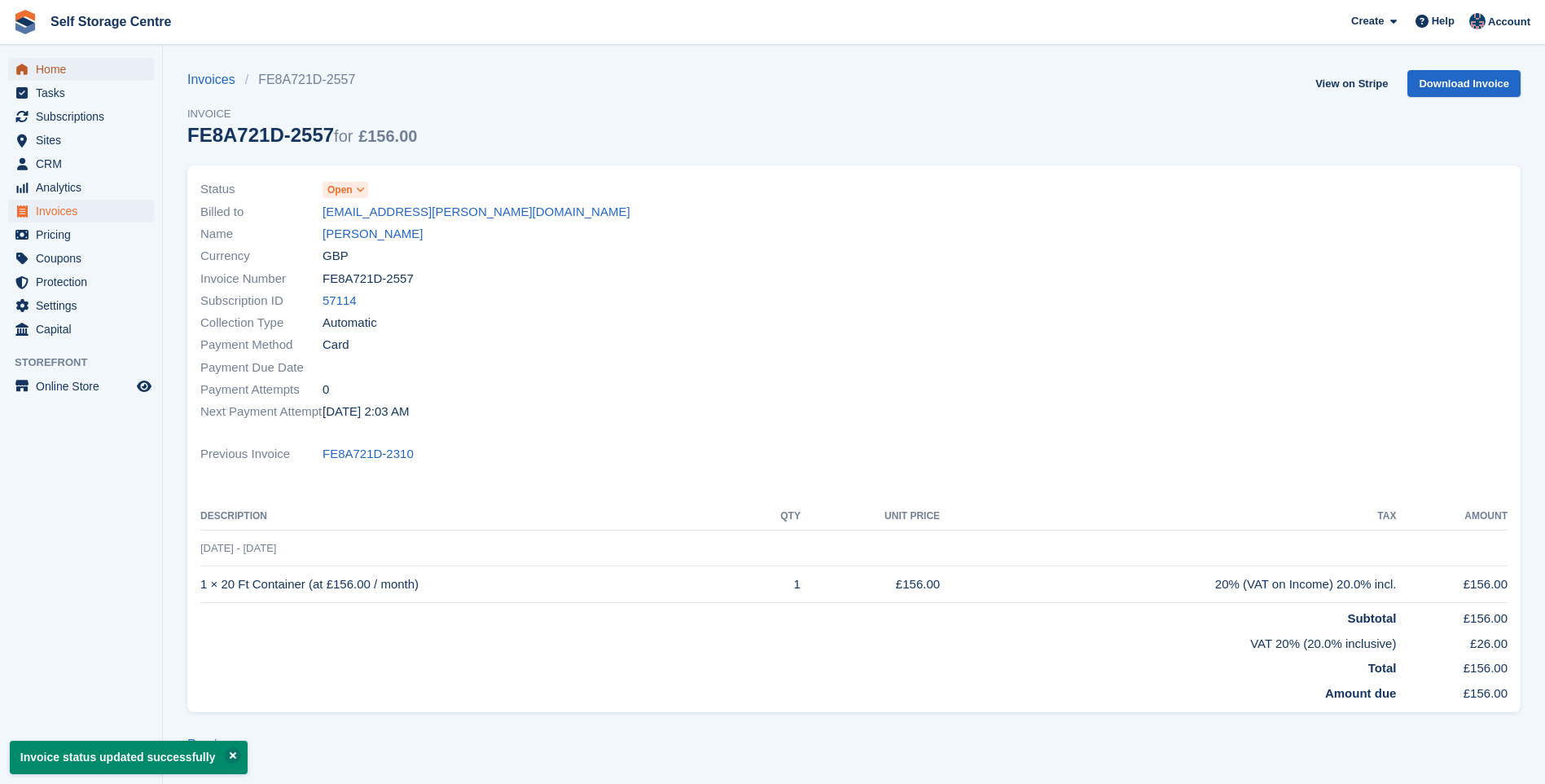
click at [60, 70] on span "Home" at bounding box center [84, 69] width 98 height 23
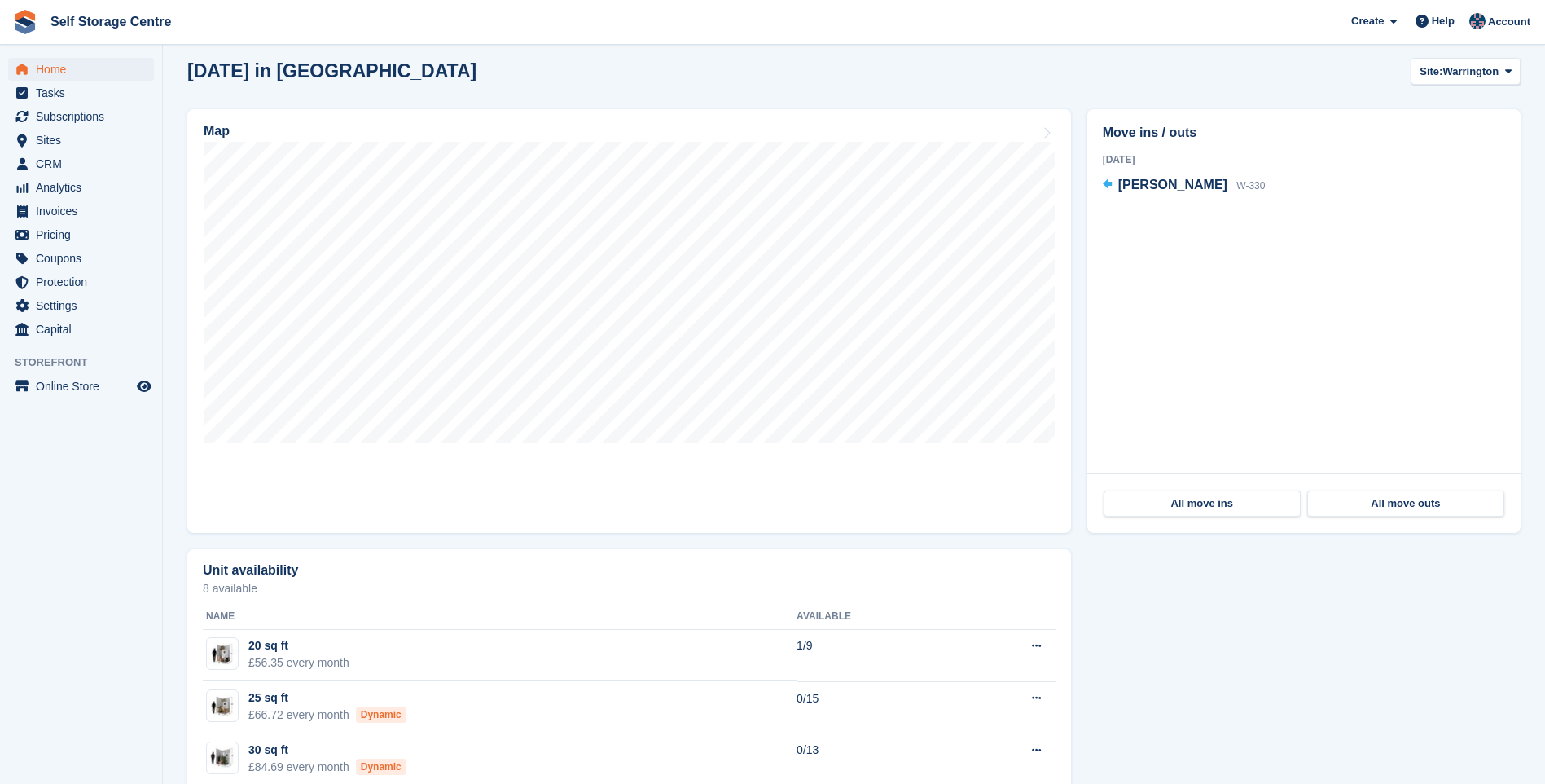
scroll to position [182, 0]
